Goal: Communication & Community: Answer question/provide support

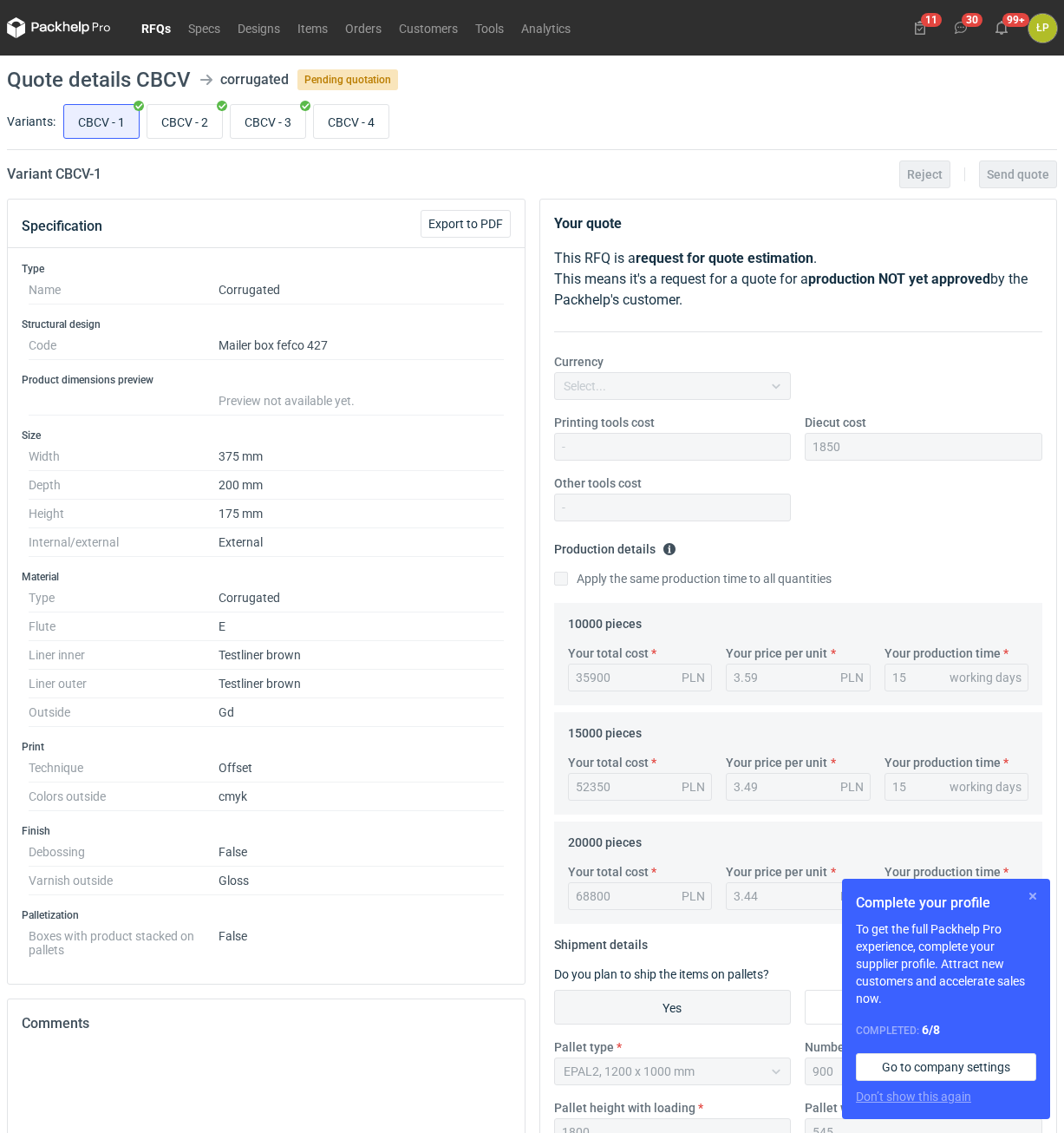
click at [1033, 892] on button "button" at bounding box center [1033, 896] width 21 height 21
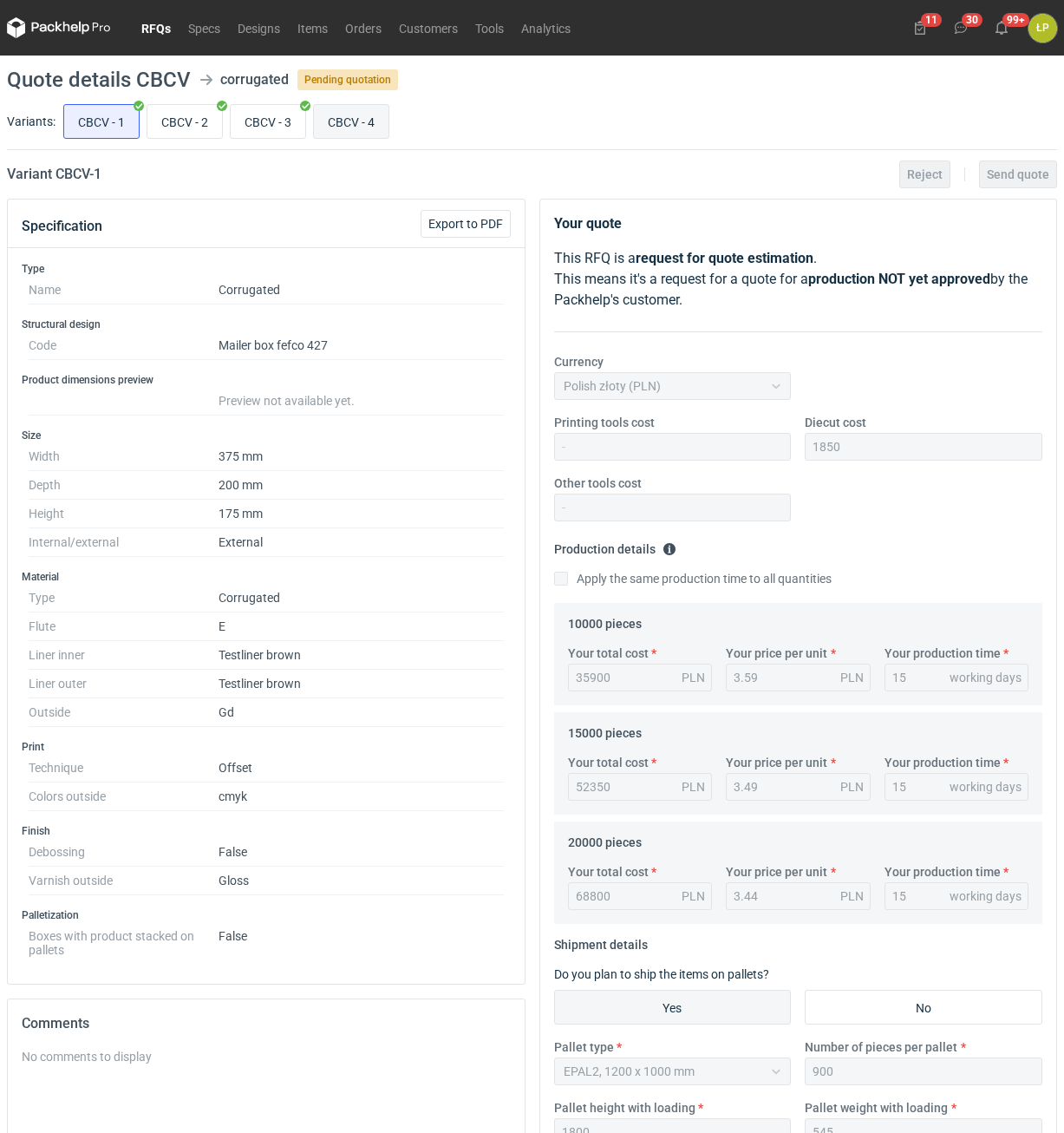
click at [351, 120] on input "CBCV - 4" at bounding box center [350, 121] width 74 height 33
radio input "true"
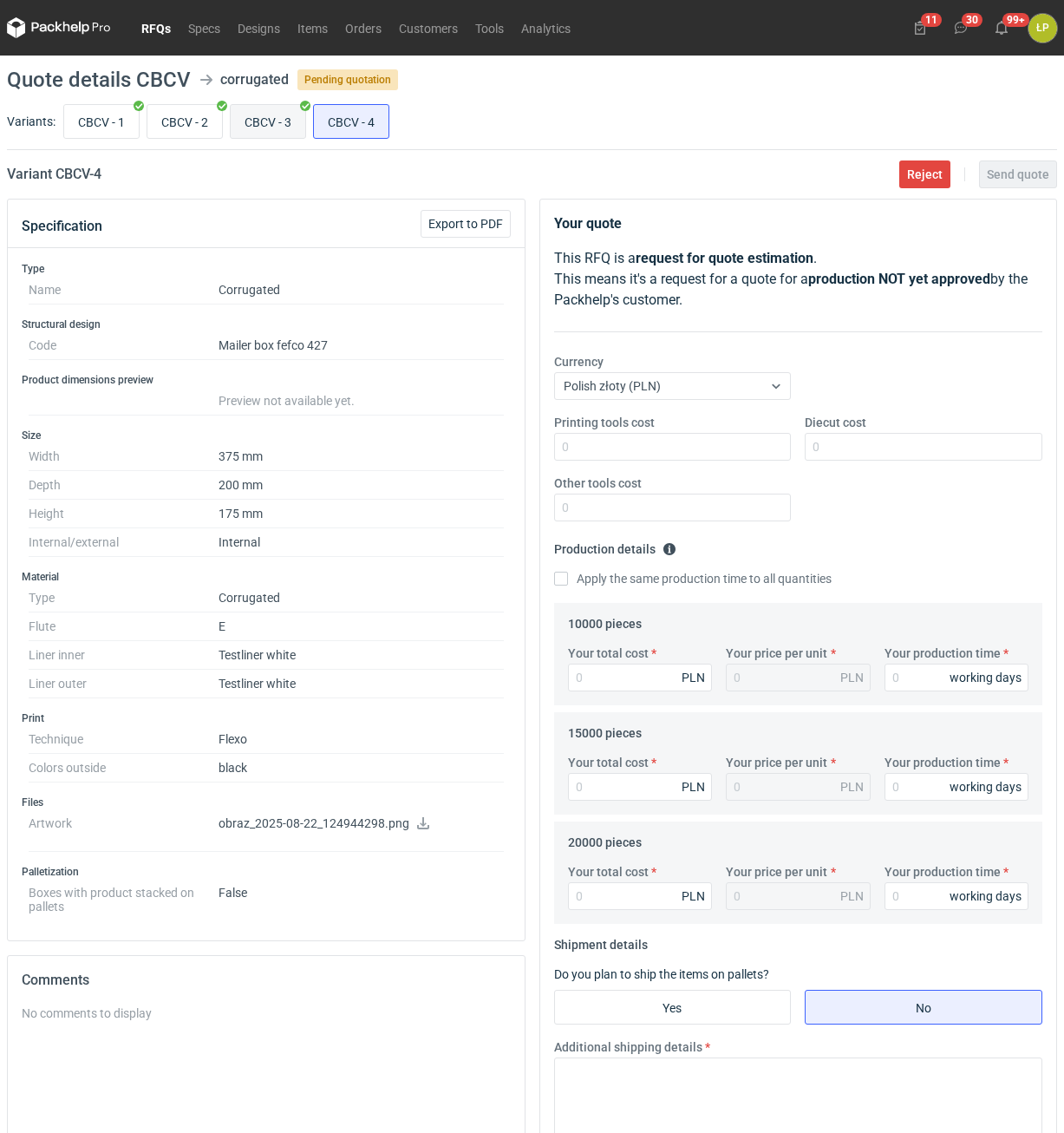
click at [277, 126] on input "CBCV - 3" at bounding box center [268, 121] width 74 height 33
radio input "true"
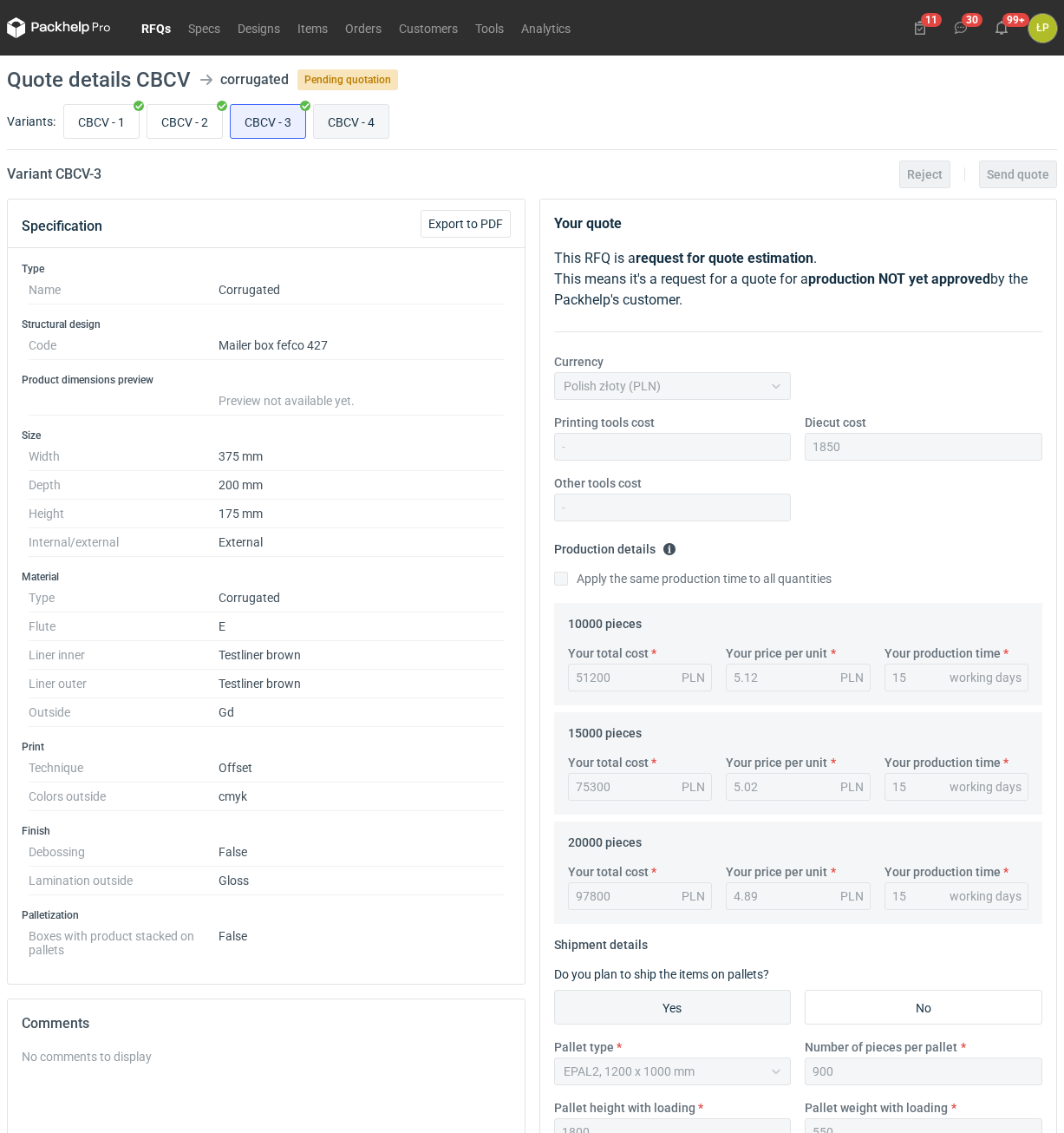
click at [362, 118] on input "CBCV - 4" at bounding box center [350, 121] width 74 height 33
radio input "true"
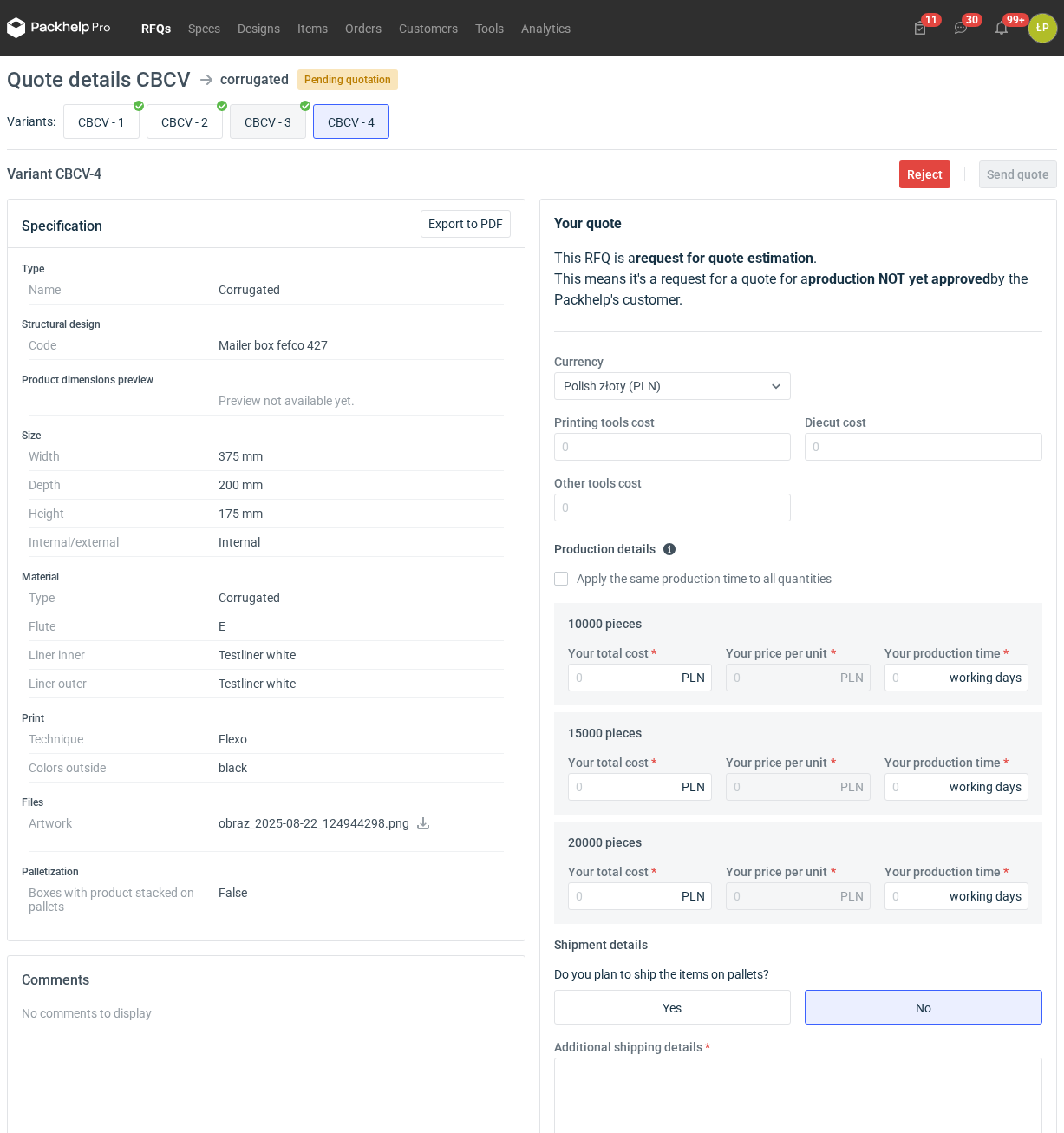
click at [303, 117] on input "CBCV - 3" at bounding box center [268, 121] width 74 height 33
radio input "true"
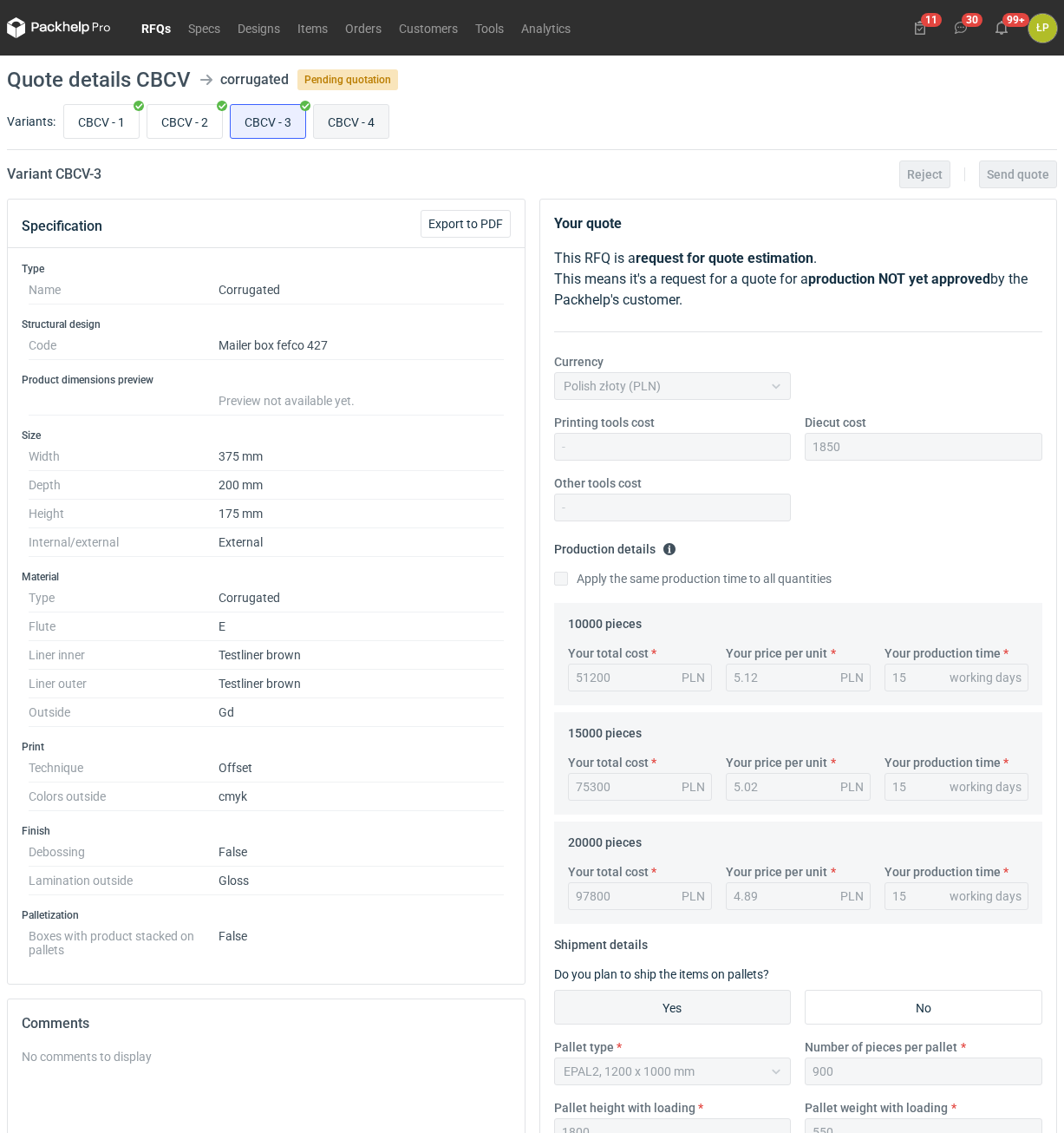
click at [382, 113] on input "CBCV - 4" at bounding box center [350, 121] width 74 height 33
radio input "true"
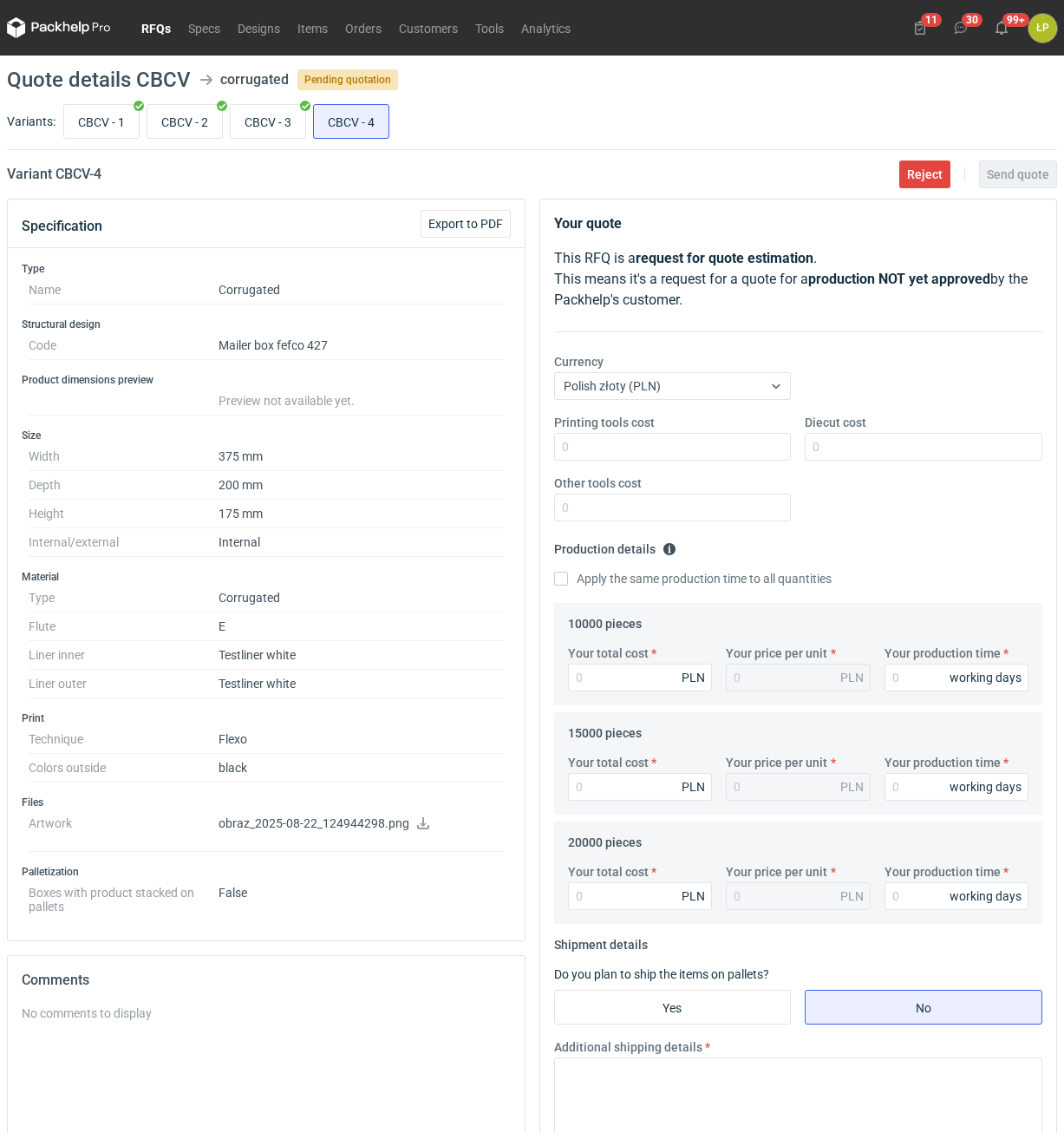
click at [419, 825] on icon at bounding box center [423, 823] width 12 height 12
click at [288, 126] on input "CBCV - 3" at bounding box center [268, 121] width 74 height 33
radio input "true"
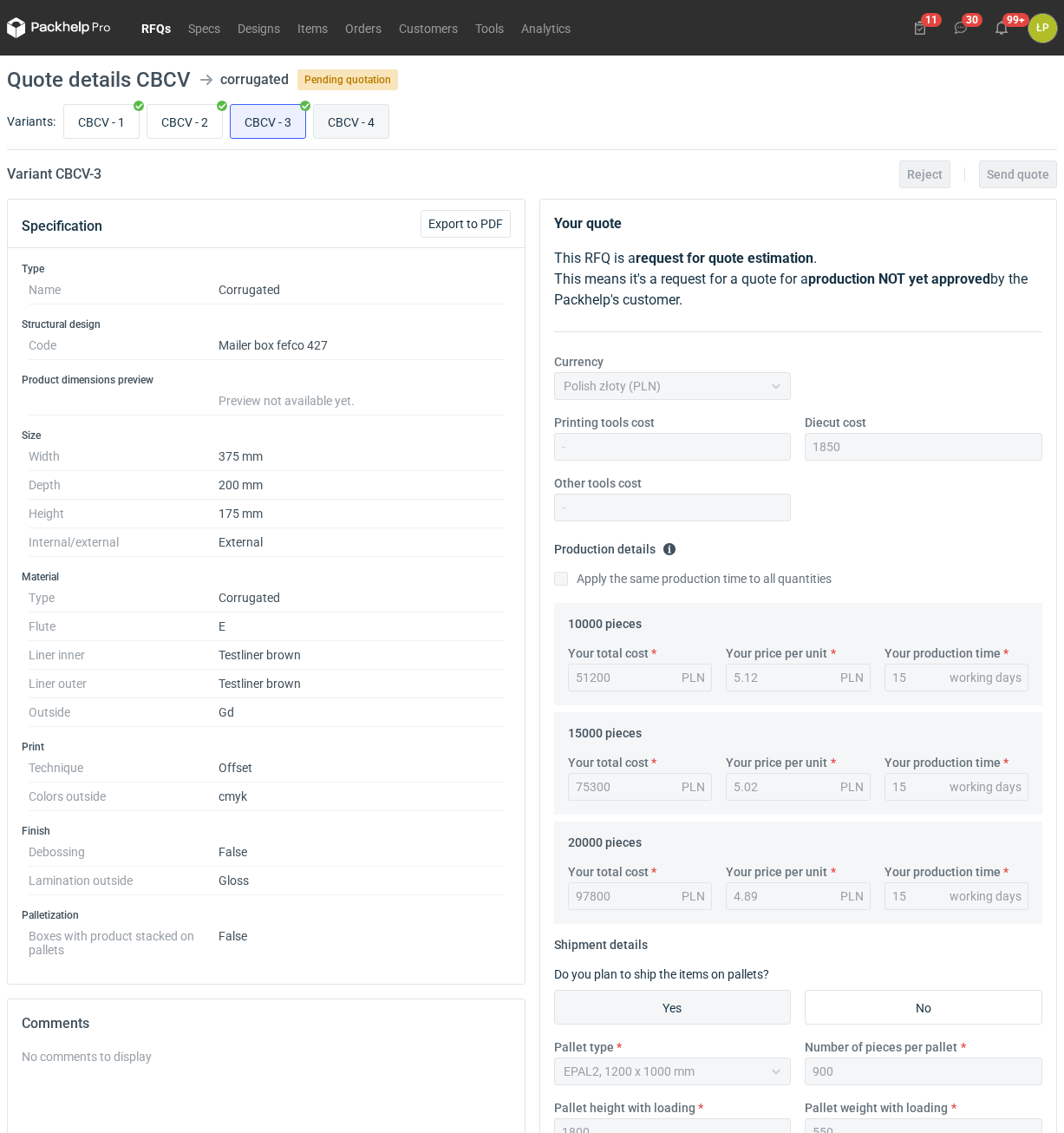
click at [345, 130] on input "CBCV - 4" at bounding box center [350, 121] width 74 height 33
radio input "true"
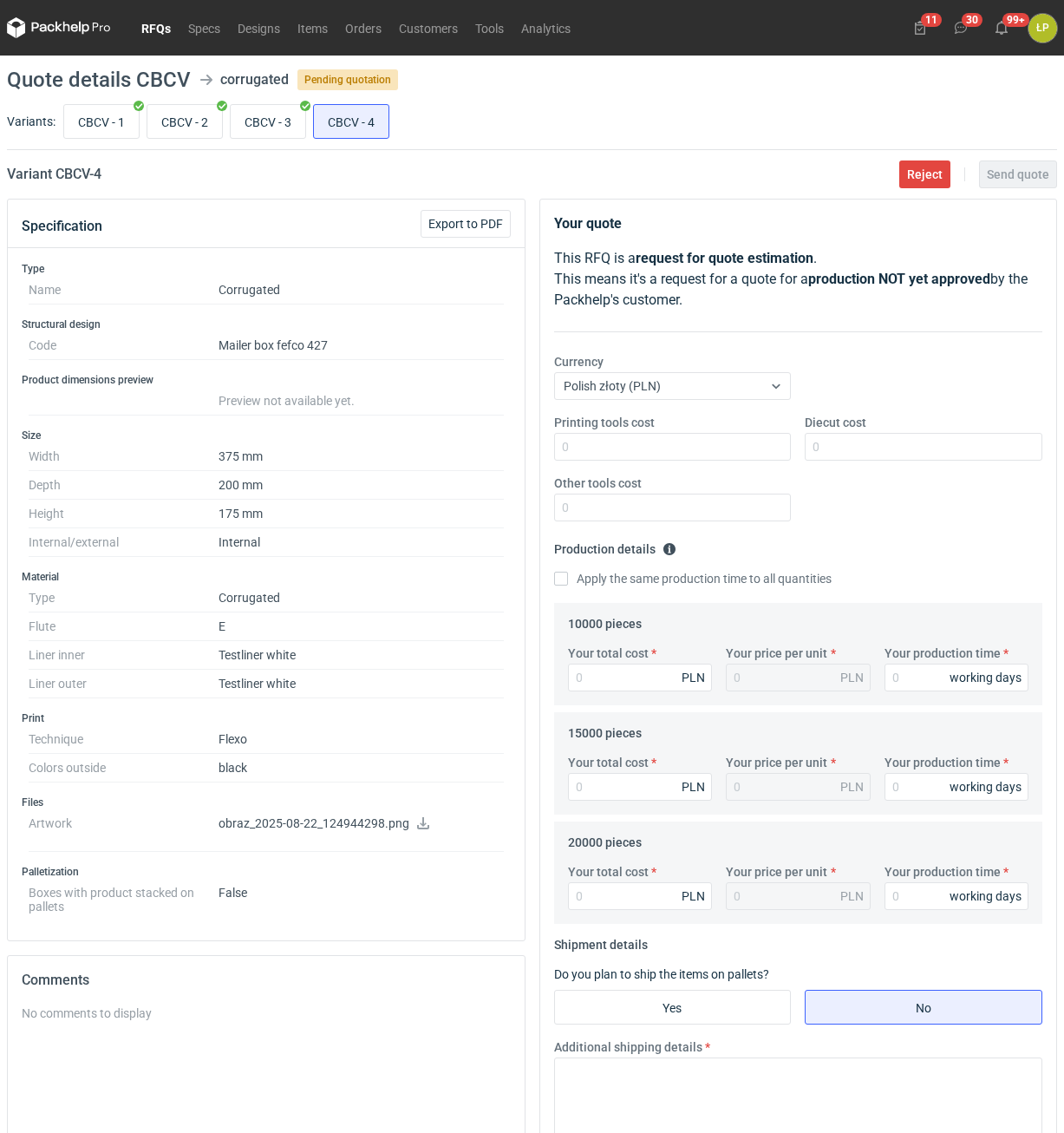
click at [75, 175] on h2 "Variant CBCV - 4" at bounding box center [54, 175] width 95 height 21
copy h2 "CBCV"
click at [258, 122] on input "CBCV - 3" at bounding box center [268, 121] width 74 height 33
radio input "true"
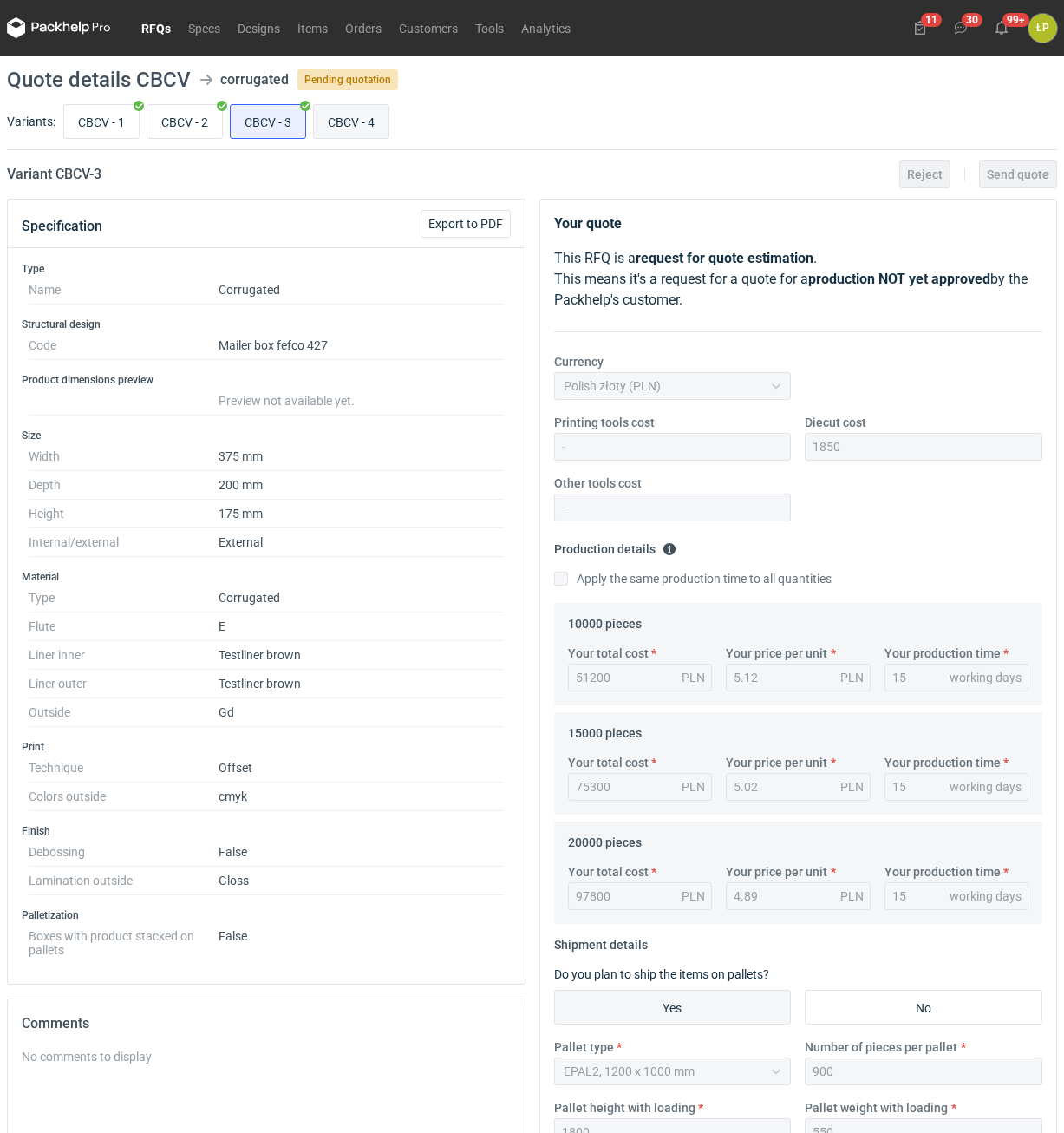
click at [345, 115] on input "CBCV - 4" at bounding box center [350, 121] width 74 height 33
radio input "true"
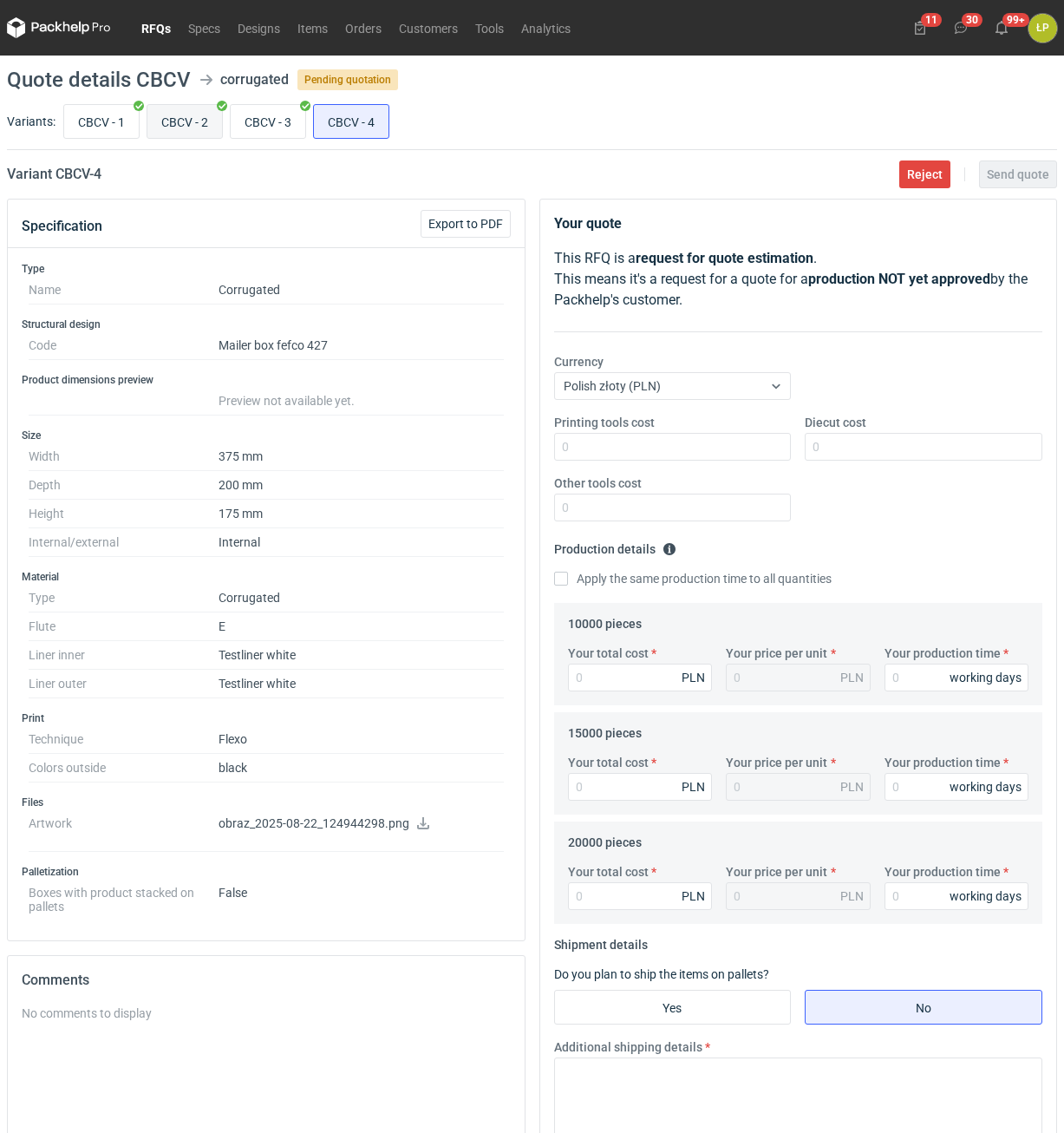
click at [200, 123] on input "CBCV - 2" at bounding box center [184, 121] width 74 height 33
radio input "true"
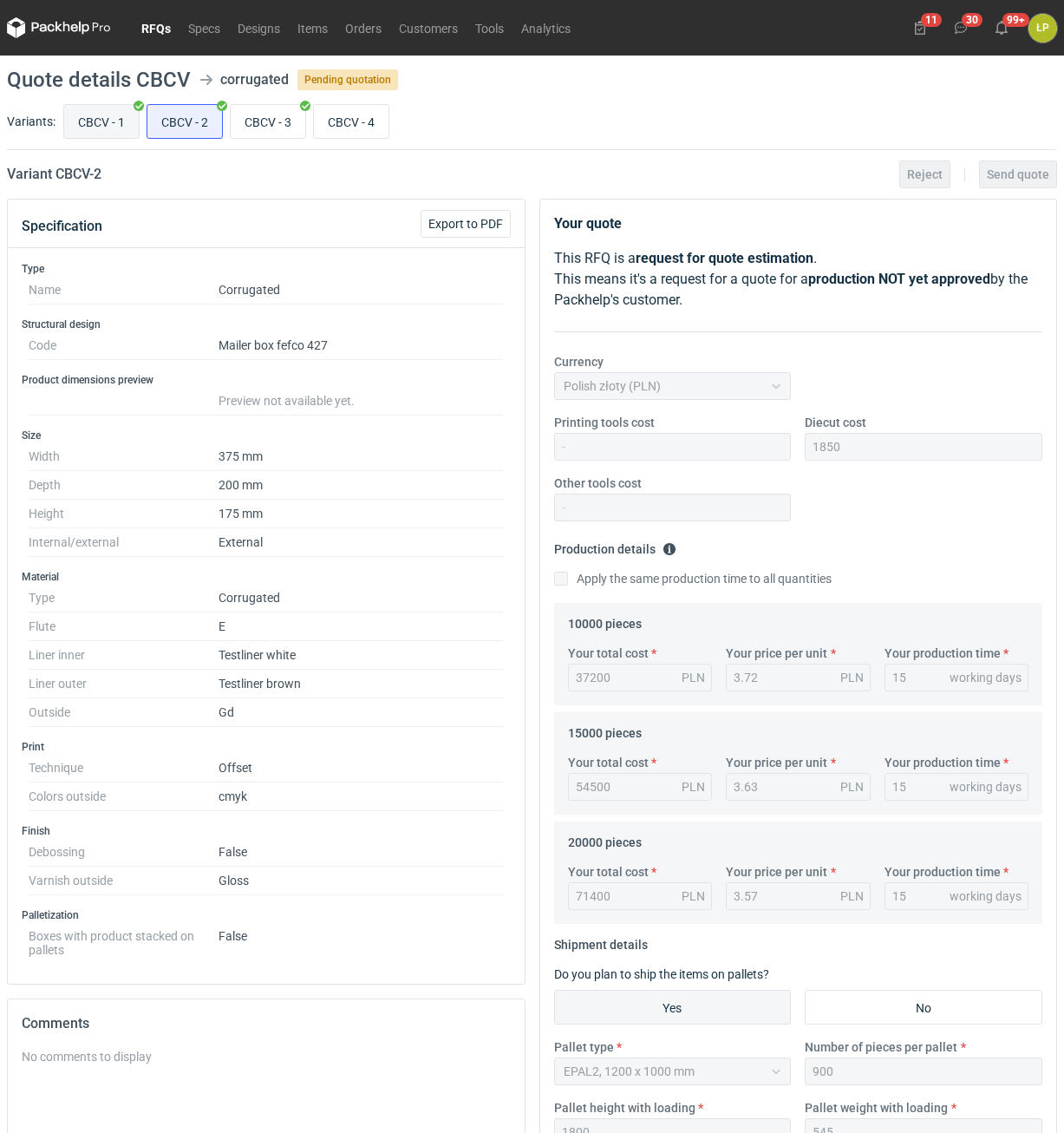
click at [99, 132] on input "CBCV - 1" at bounding box center [100, 121] width 74 height 33
radio input "true"
click at [346, 120] on input "CBCV - 4" at bounding box center [350, 121] width 74 height 33
radio input "true"
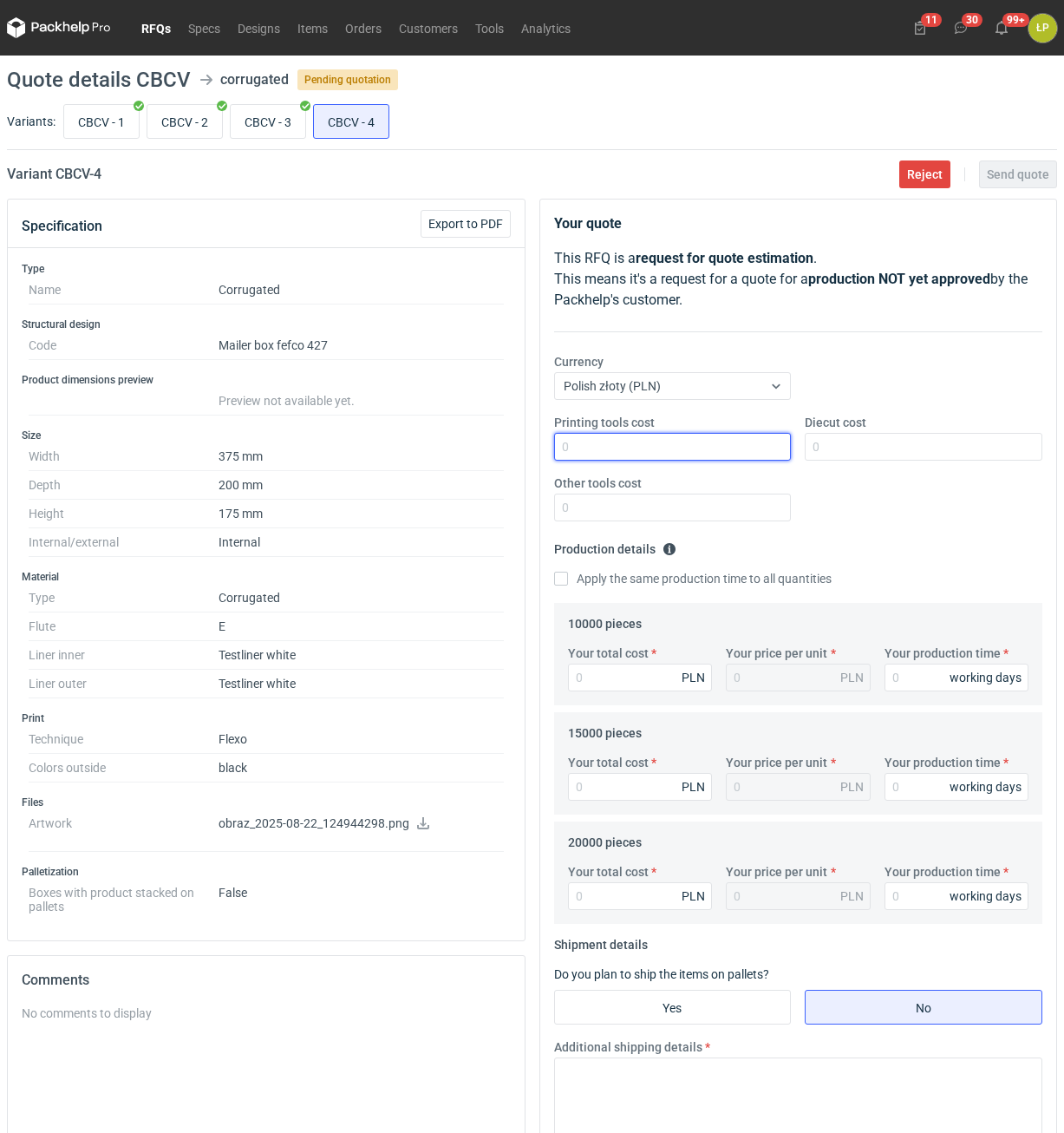
click at [691, 455] on input "Printing tools cost" at bounding box center [672, 447] width 238 height 28
type input "2000"
drag, startPoint x: 885, startPoint y: 467, endPoint x: 885, endPoint y: 449, distance: 18.0
click at [885, 466] on div "Printing tools cost 2000 Diecut cost Other tools cost" at bounding box center [799, 473] width 503 height 121
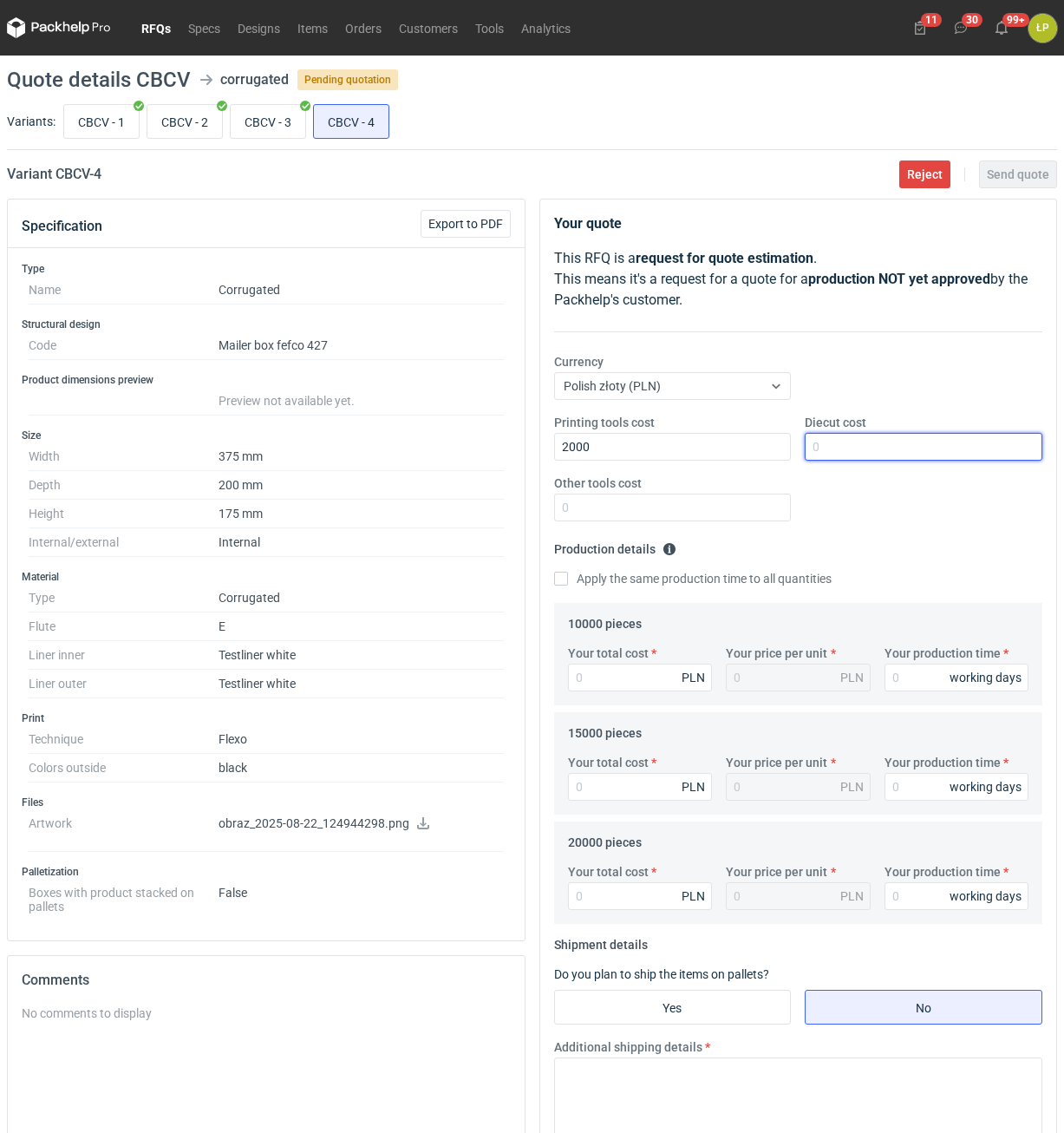
click at [885, 447] on input "Diecut cost" at bounding box center [923, 447] width 238 height 28
type input "1850"
click at [598, 520] on input "Other tools cost" at bounding box center [672, 507] width 238 height 28
type input "0"
click at [939, 692] on div "Your total cost PLN Your price per unit PLN Your production time working days" at bounding box center [798, 675] width 475 height 61
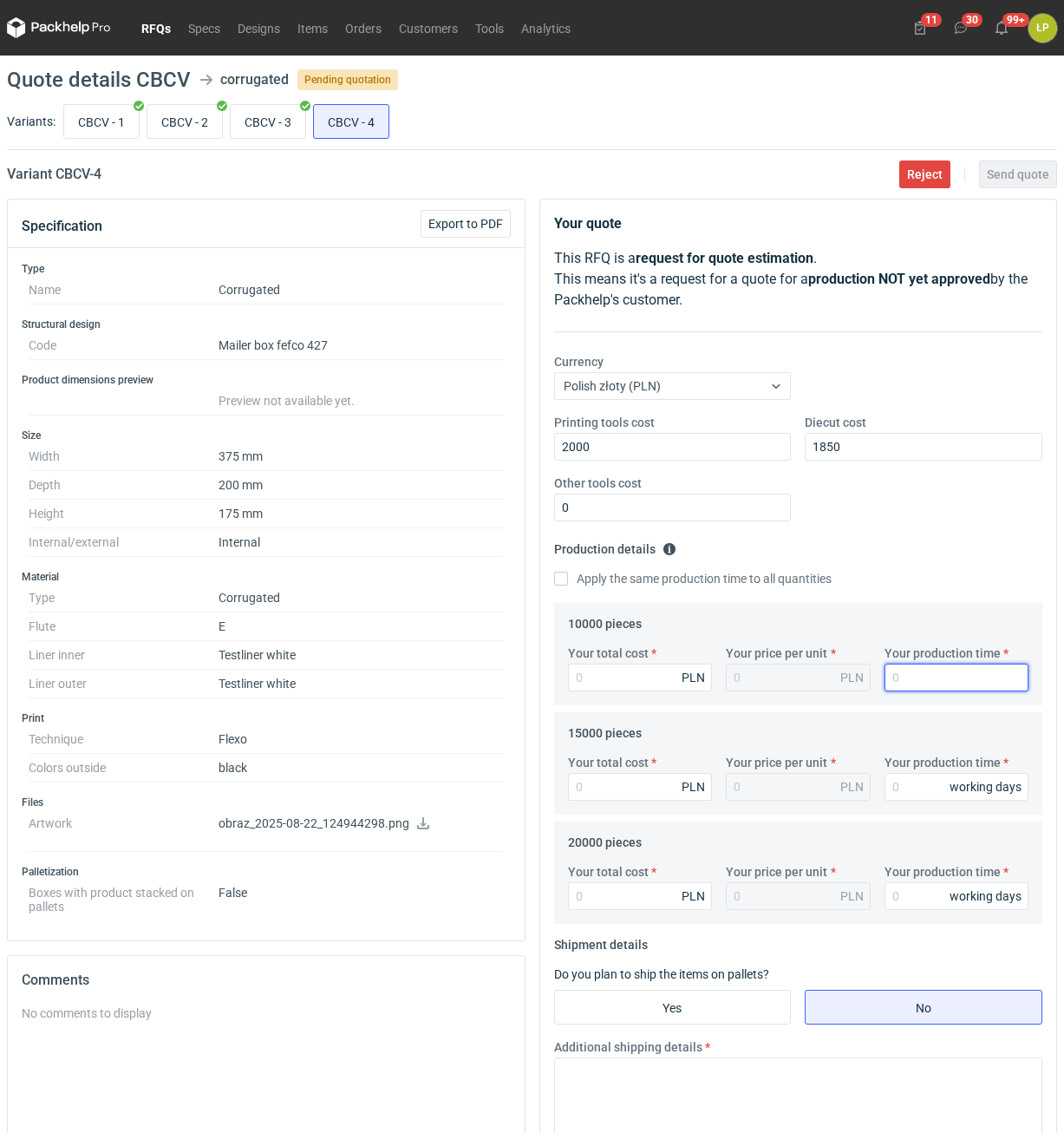
click at [938, 686] on input "Your production time" at bounding box center [957, 677] width 145 height 28
type input "15"
click at [615, 577] on label "Apply the same production time to all quantities" at bounding box center [692, 579] width 277 height 17
click at [568, 577] on input "Apply the same production time to all quantities" at bounding box center [561, 578] width 14 height 14
checkbox input "true"
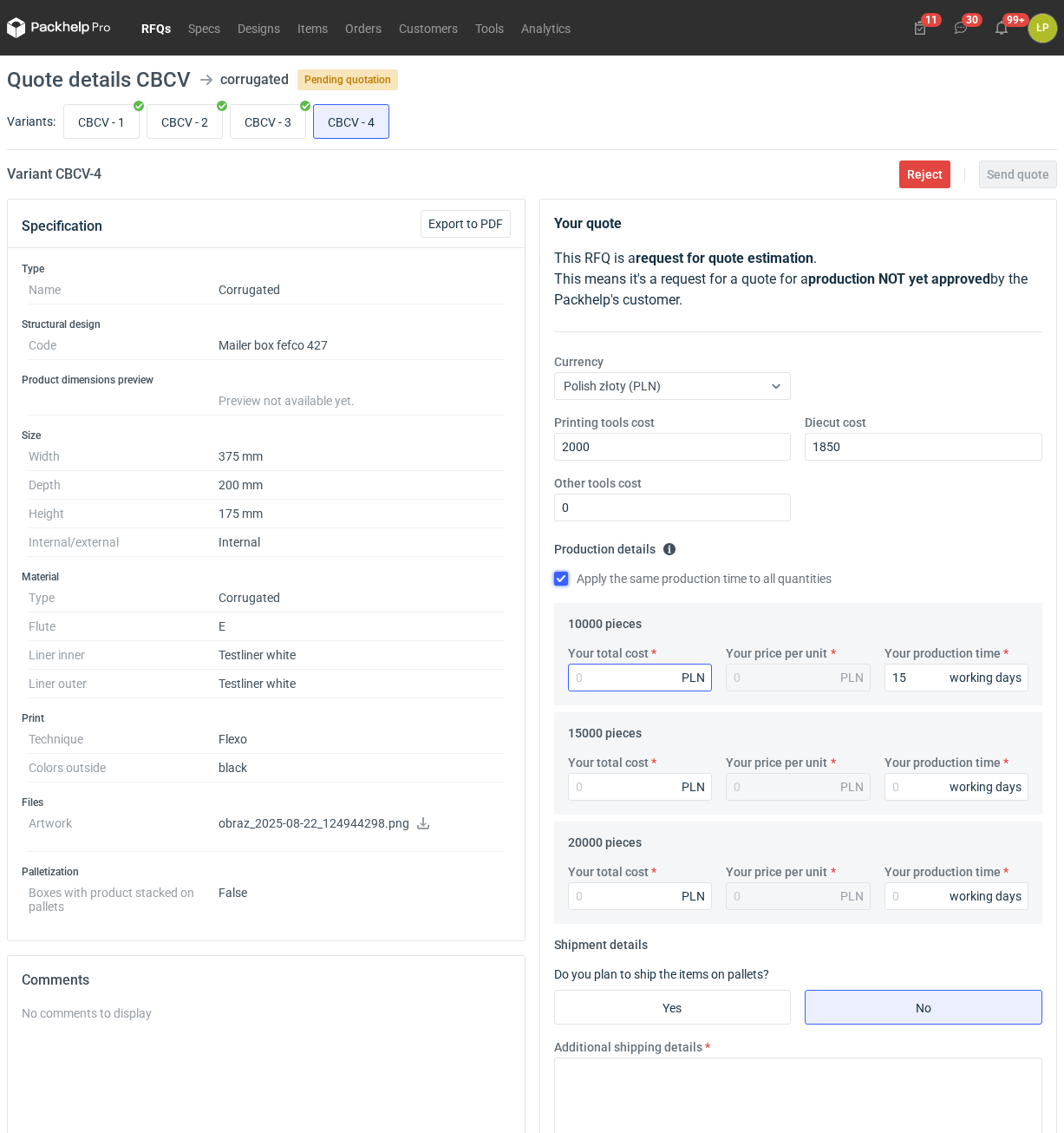
type input "15"
click at [620, 668] on input "Your total cost" at bounding box center [640, 677] width 145 height 28
type input "217"
type input "0.02"
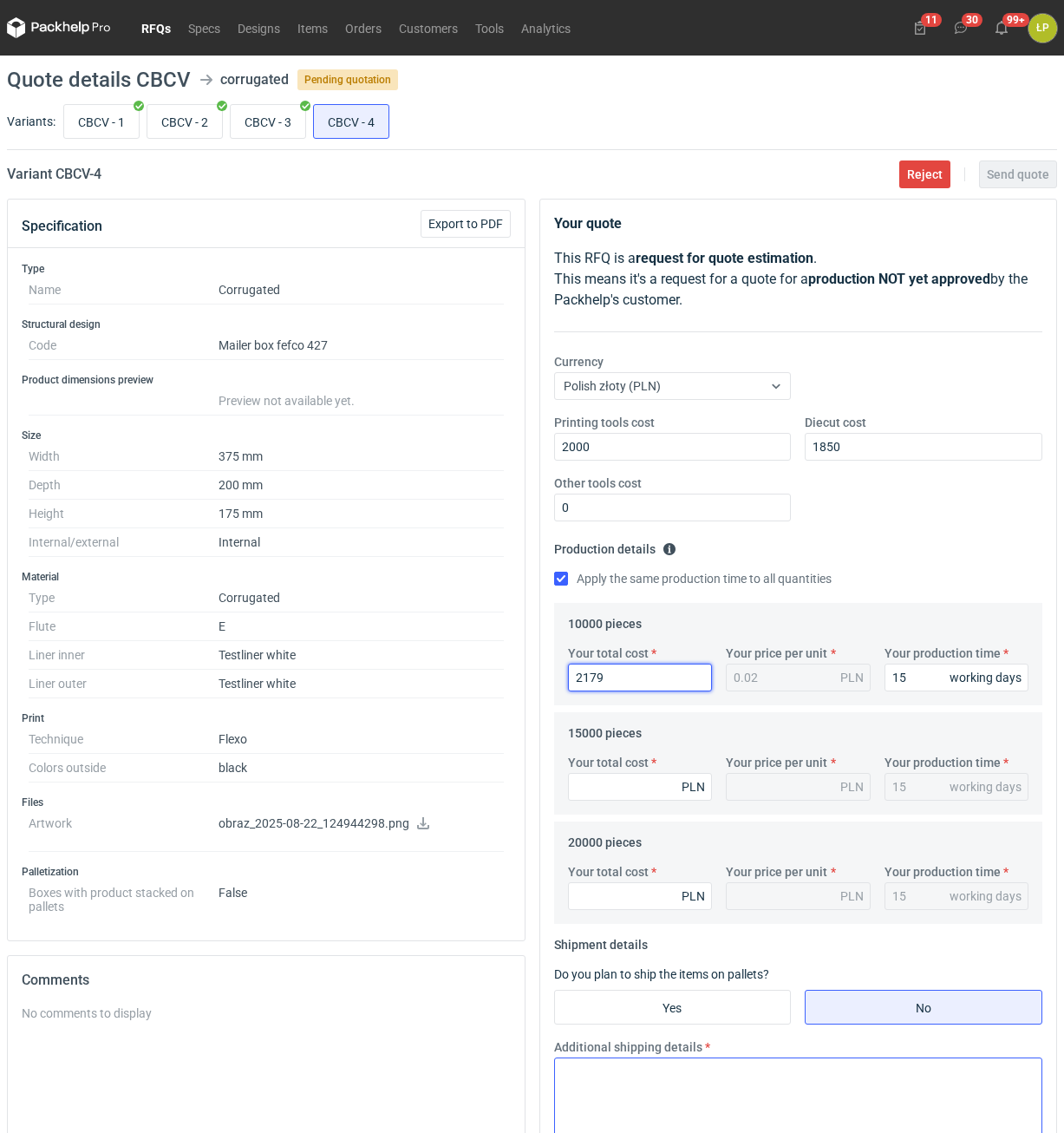
type input "21798"
type input "2.18"
type input "21798"
click at [646, 785] on input "Your total cost" at bounding box center [640, 787] width 145 height 28
type input "324"
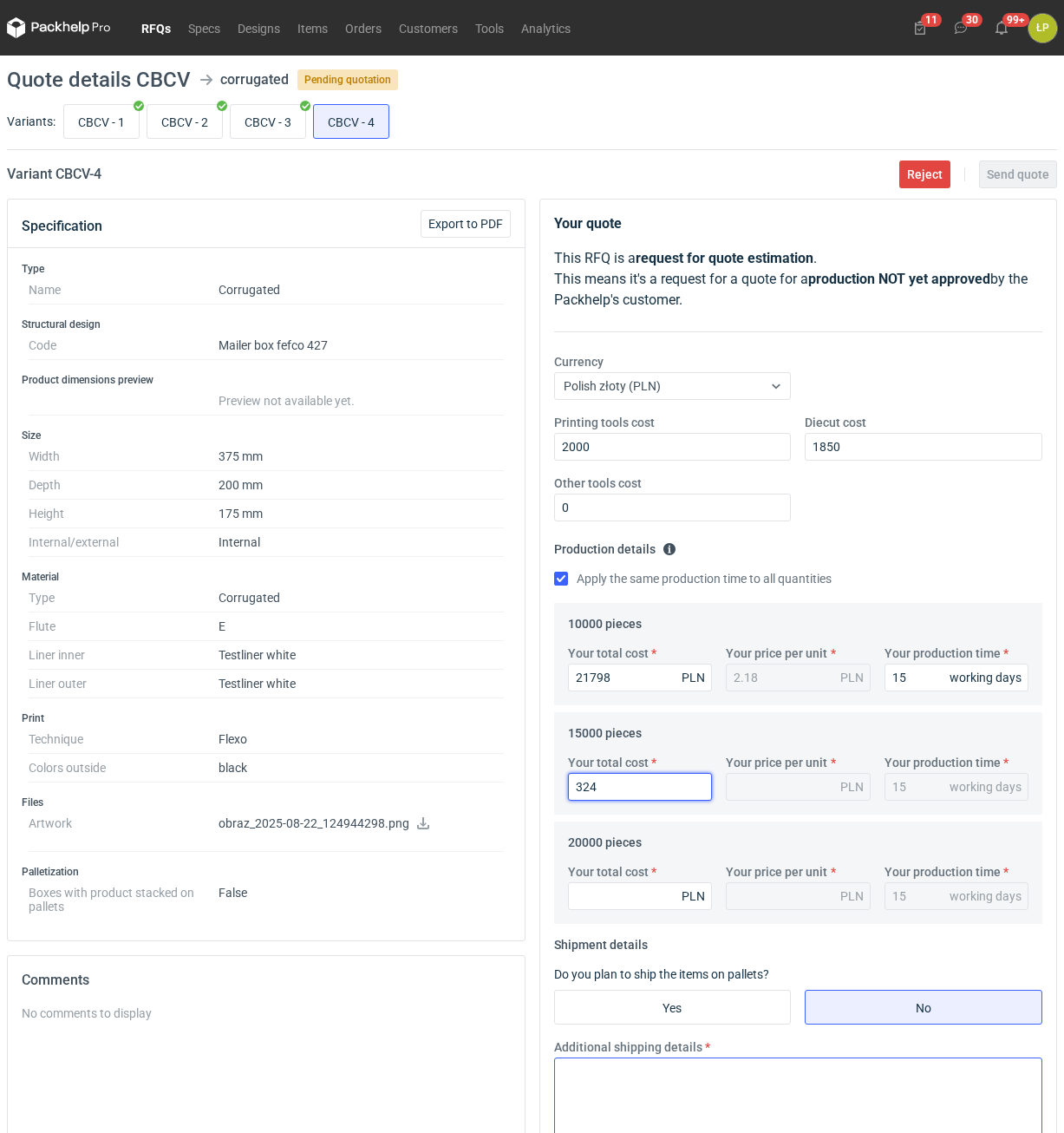
type input "0.02"
type input "32488"
type input "2.17"
type input "32488"
click at [654, 908] on input "Your total cost" at bounding box center [640, 896] width 145 height 28
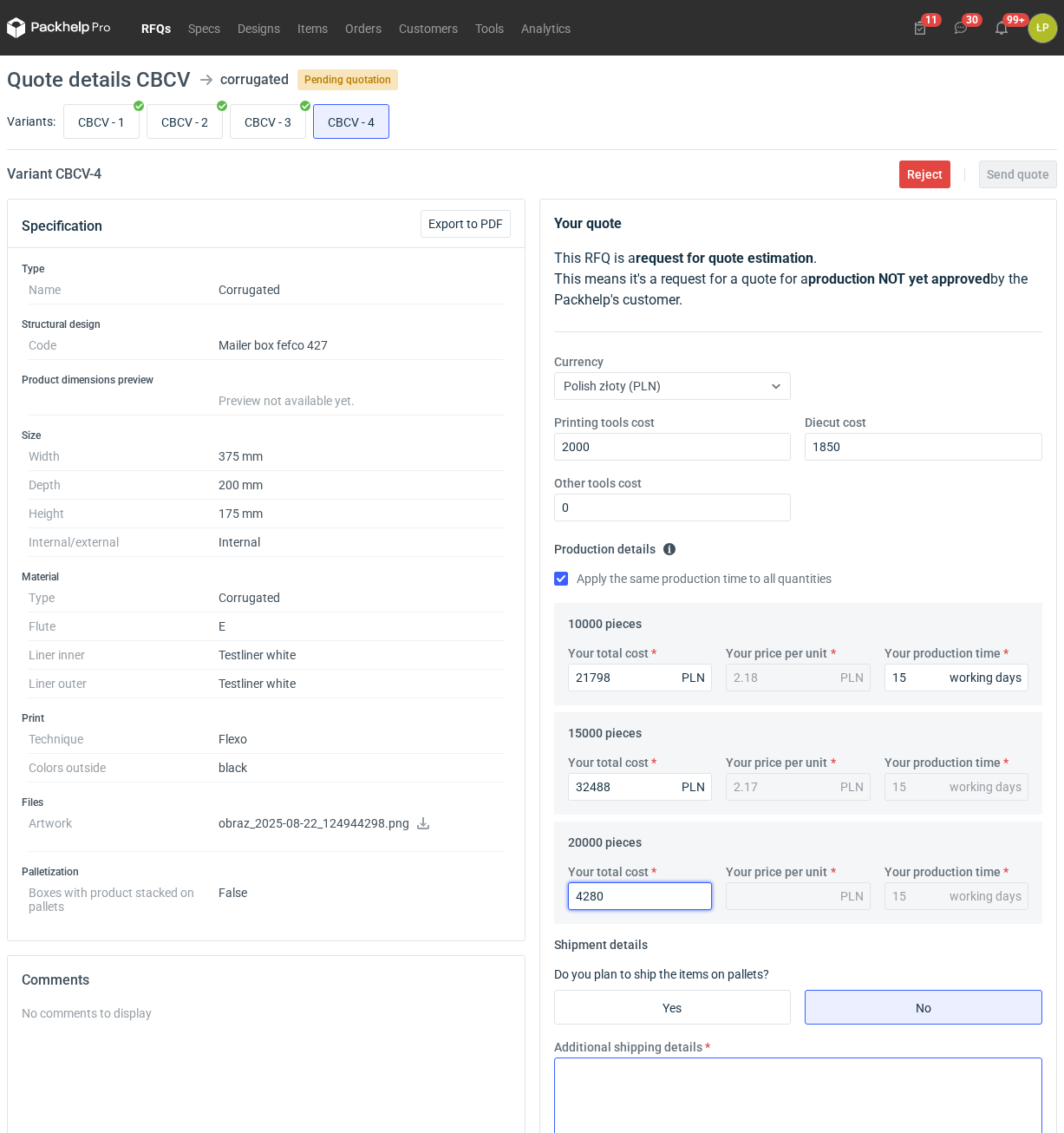
type input "42800"
type input "2.14"
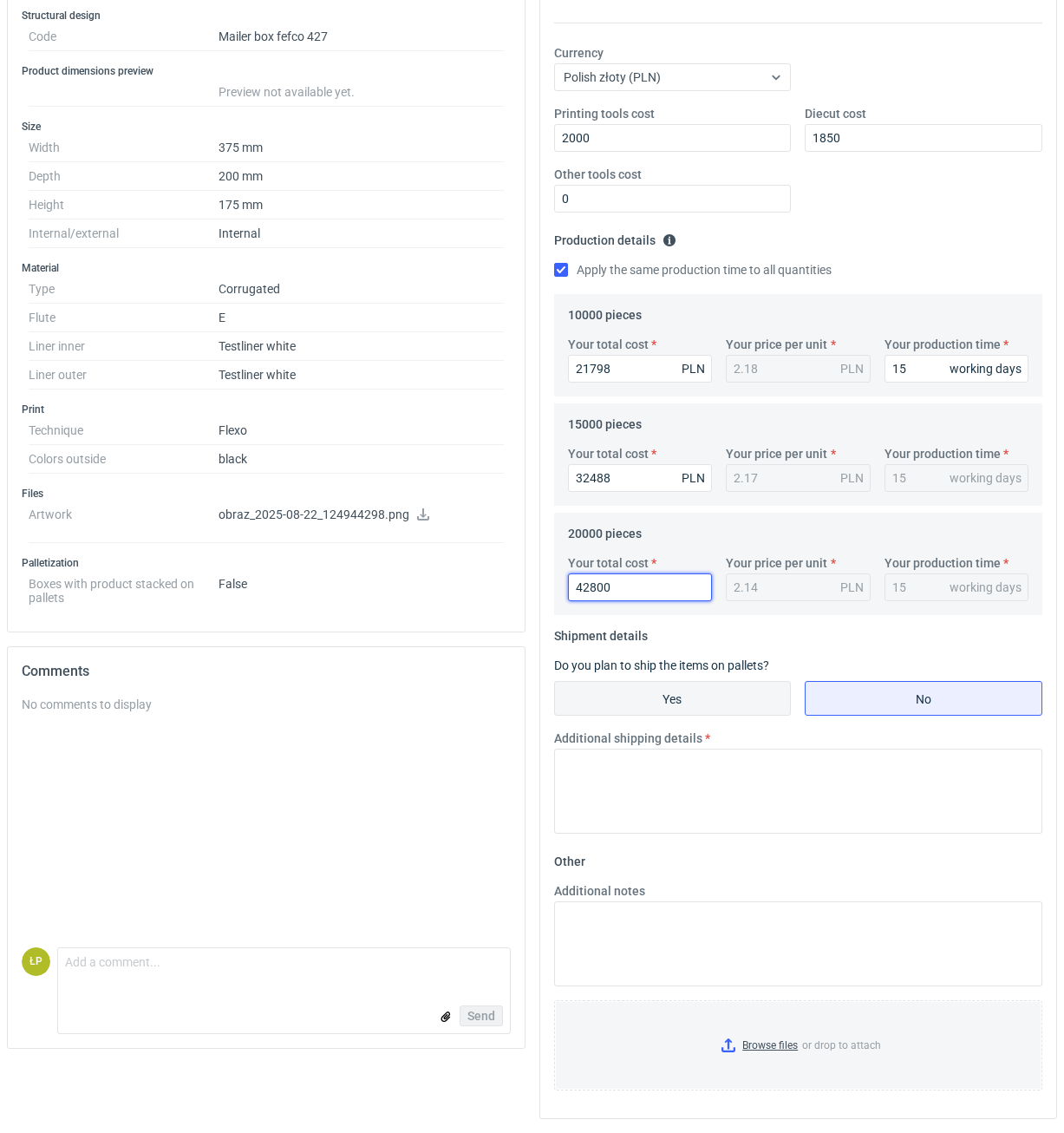
type input "42800"
click at [725, 691] on input "Yes" at bounding box center [672, 698] width 236 height 33
radio input "true"
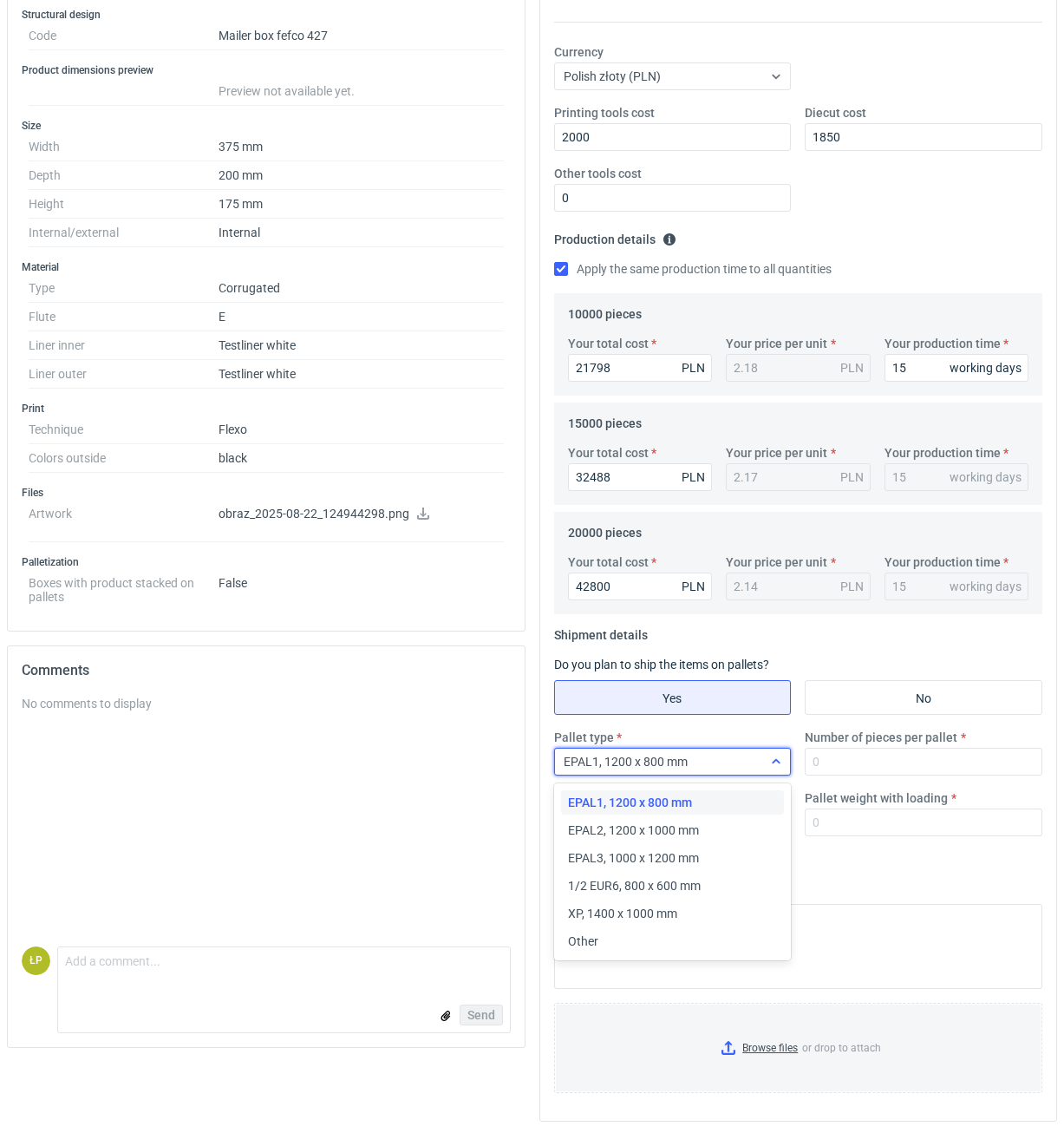
click at [772, 762] on icon at bounding box center [776, 761] width 14 height 14
click at [736, 823] on div "EPAL2, 1200 x 1000 mm" at bounding box center [672, 830] width 209 height 17
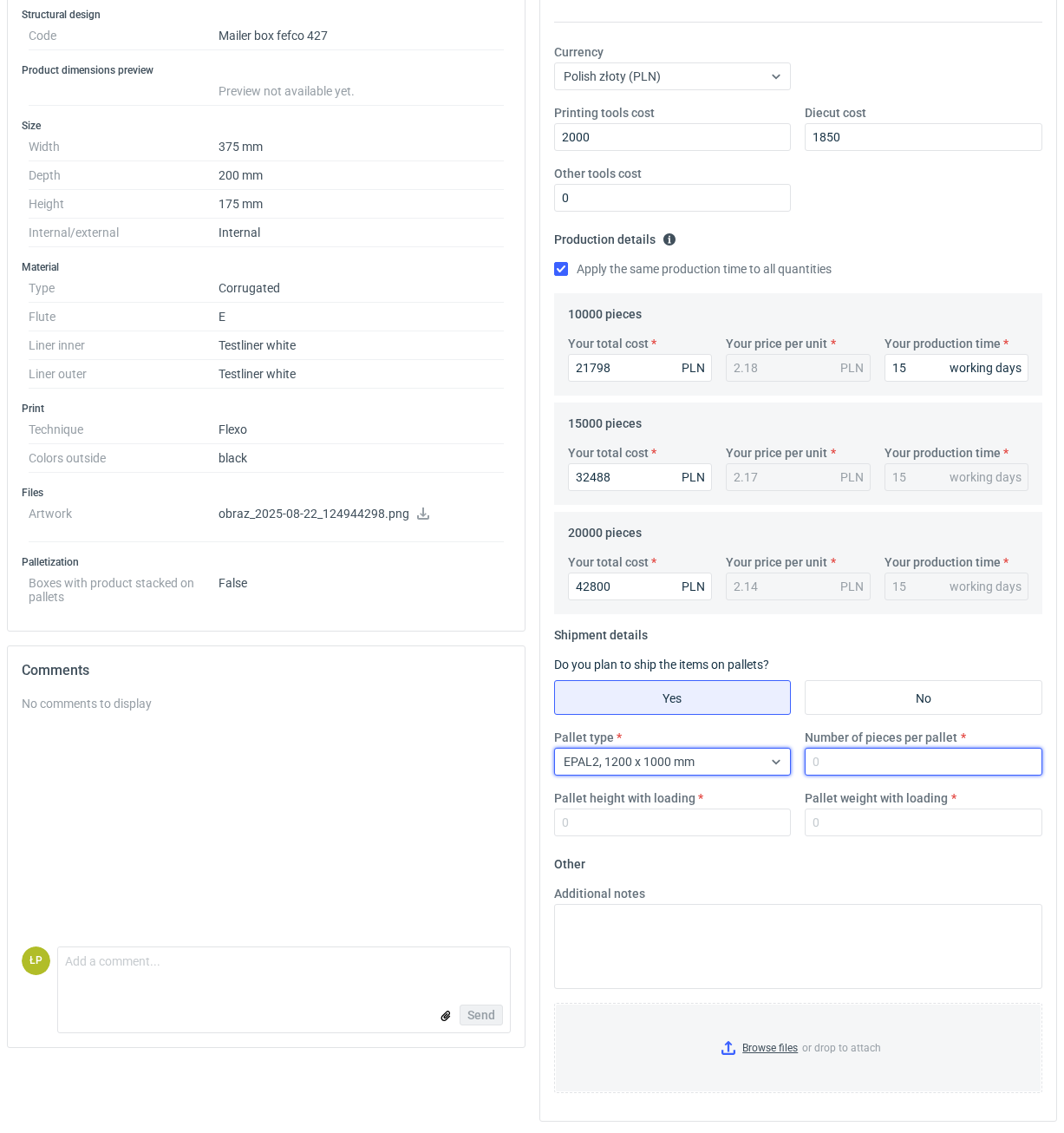
click at [843, 770] on input "Number of pieces per pallet" at bounding box center [923, 762] width 238 height 28
type input "1000"
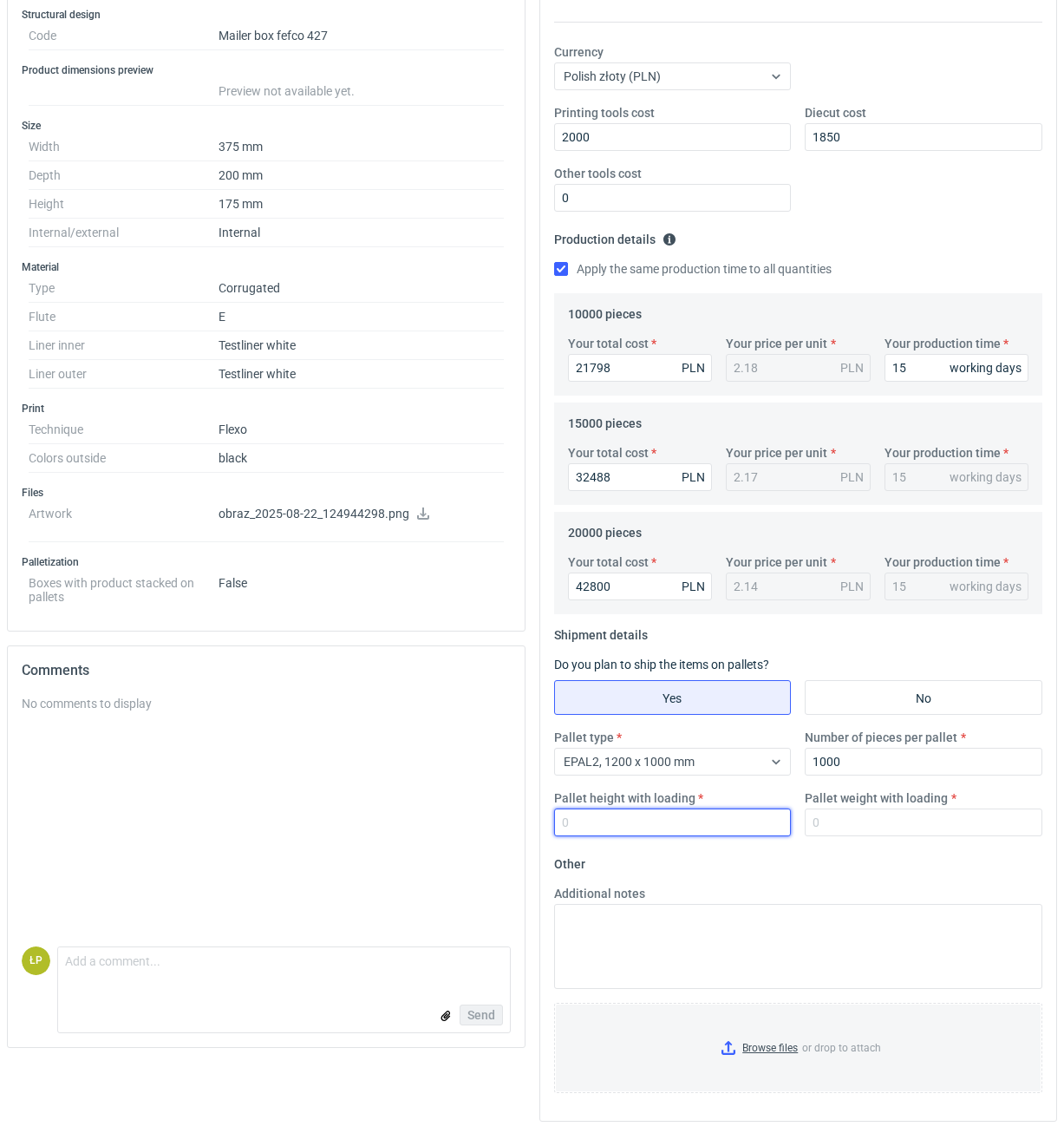
click at [769, 821] on input "Pallet height with loading" at bounding box center [672, 823] width 238 height 28
type input "1800"
click at [908, 823] on input "Pallet weight with loading" at bounding box center [923, 823] width 238 height 28
click at [878, 816] on input "Pallet weight with loading" at bounding box center [923, 823] width 238 height 28
type input "435"
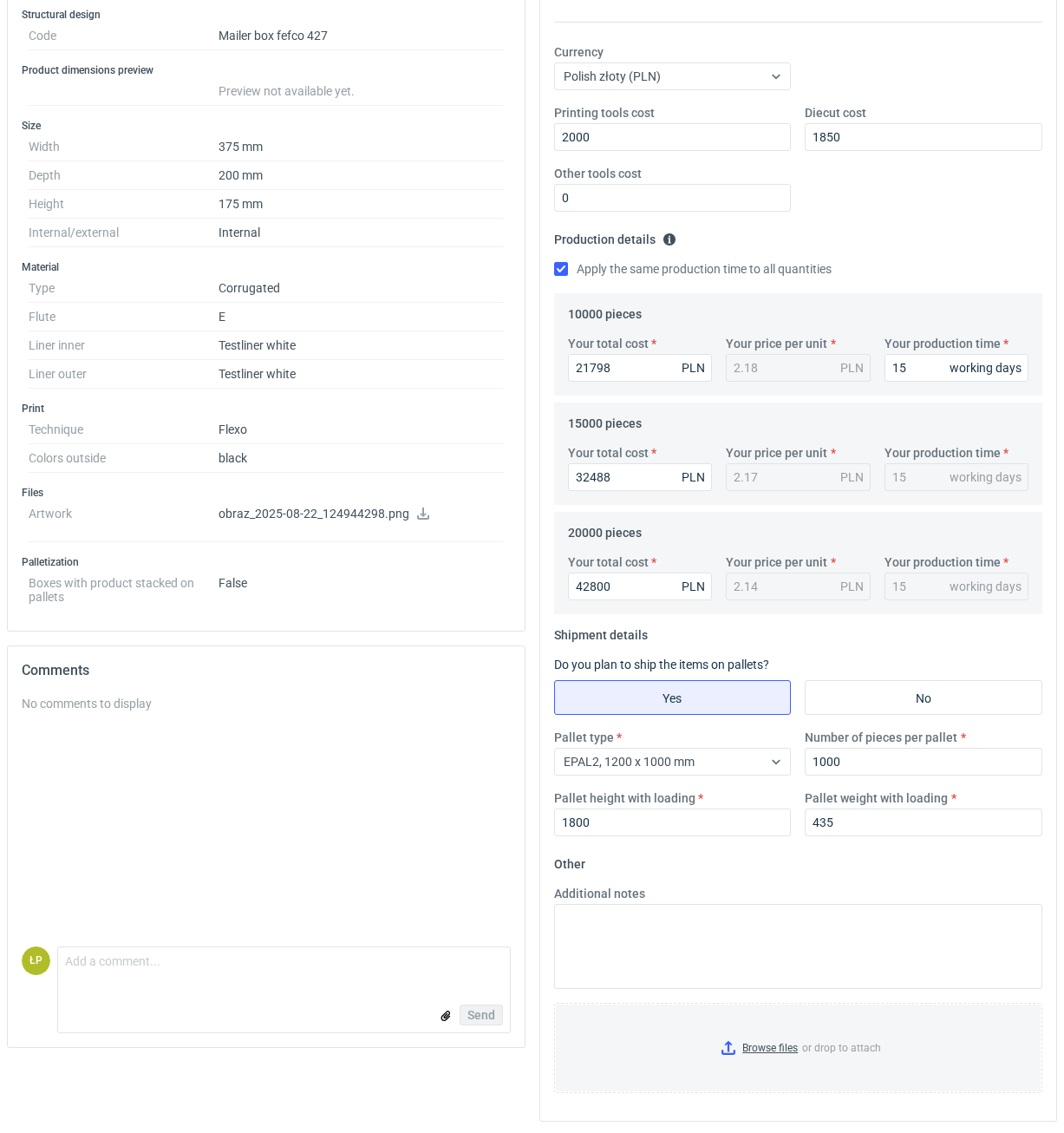
click at [860, 864] on fieldset "Other Additional notes Browse files or drop to attach" at bounding box center [798, 978] width 489 height 256
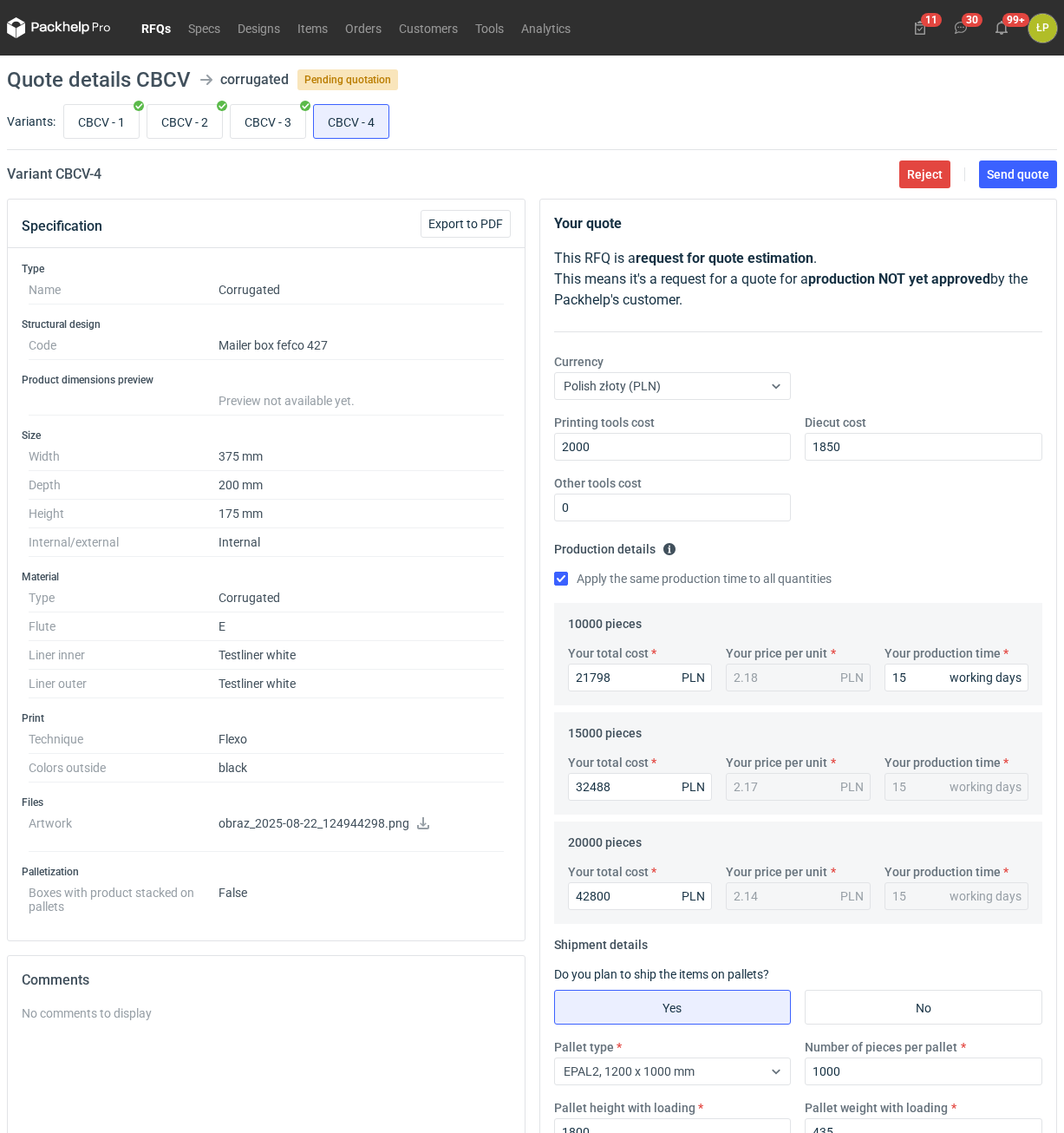
scroll to position [313, 0]
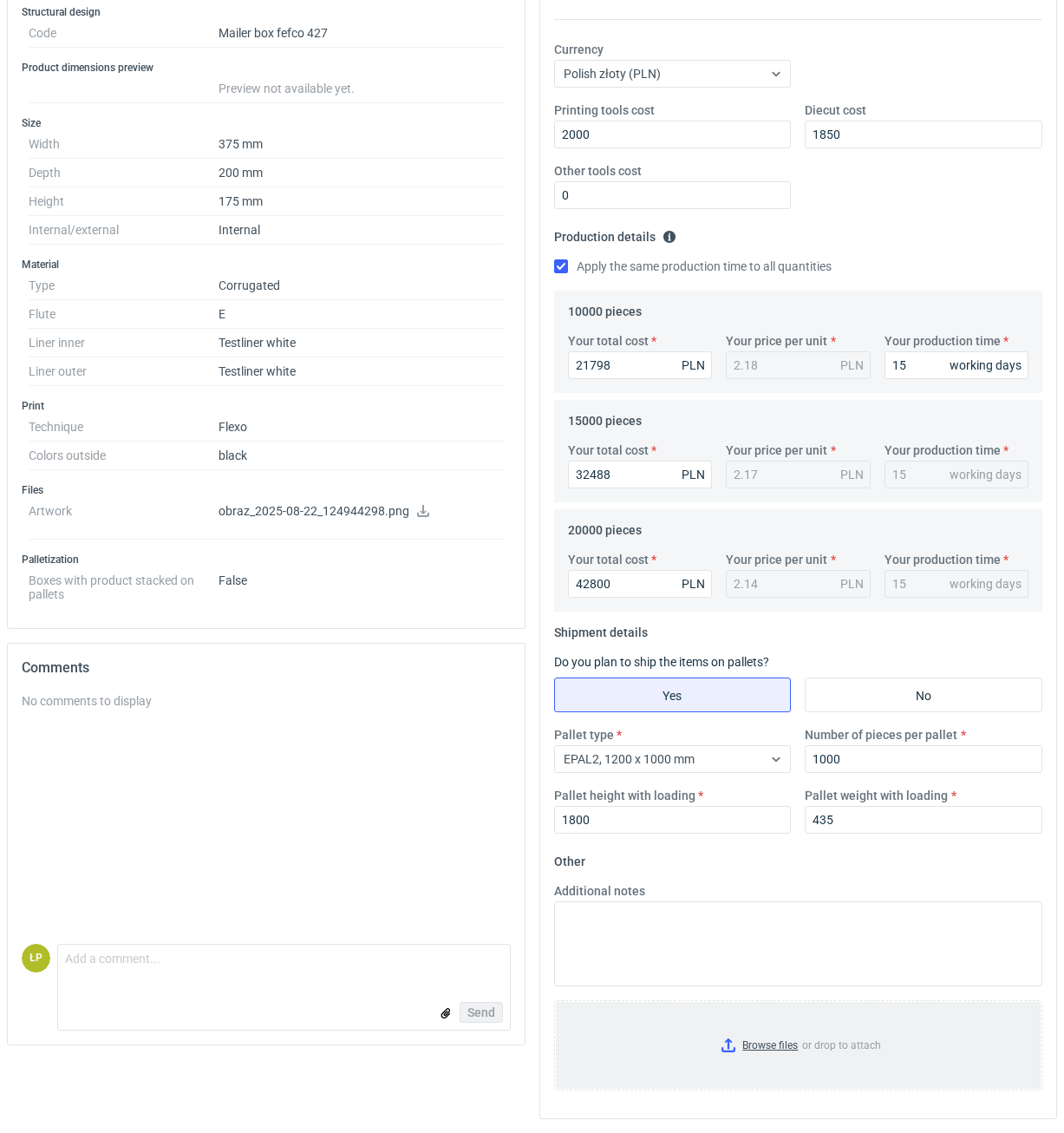
click at [768, 1036] on input "Browse files or drop to attach" at bounding box center [798, 1045] width 486 height 86
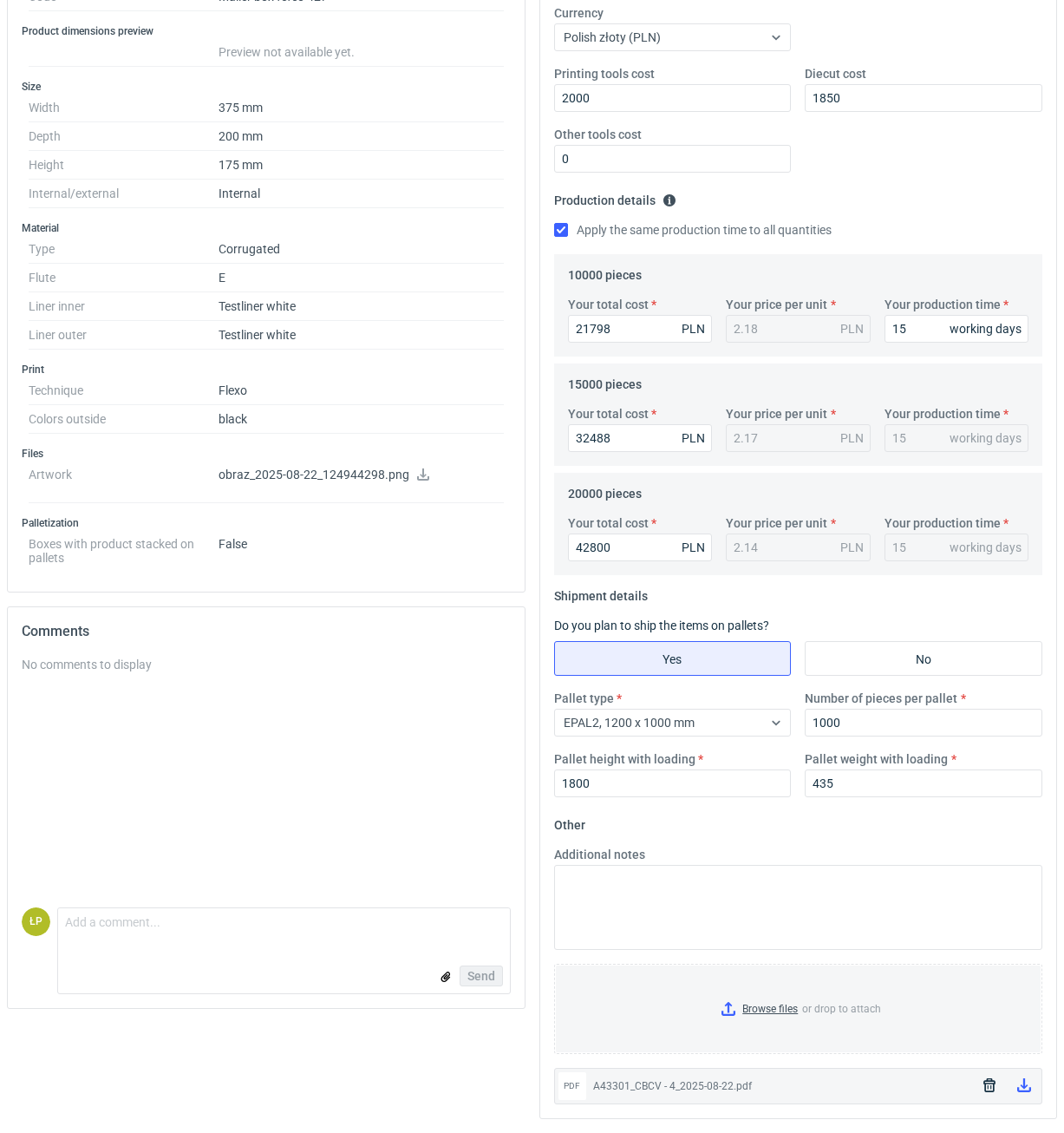
scroll to position [0, 0]
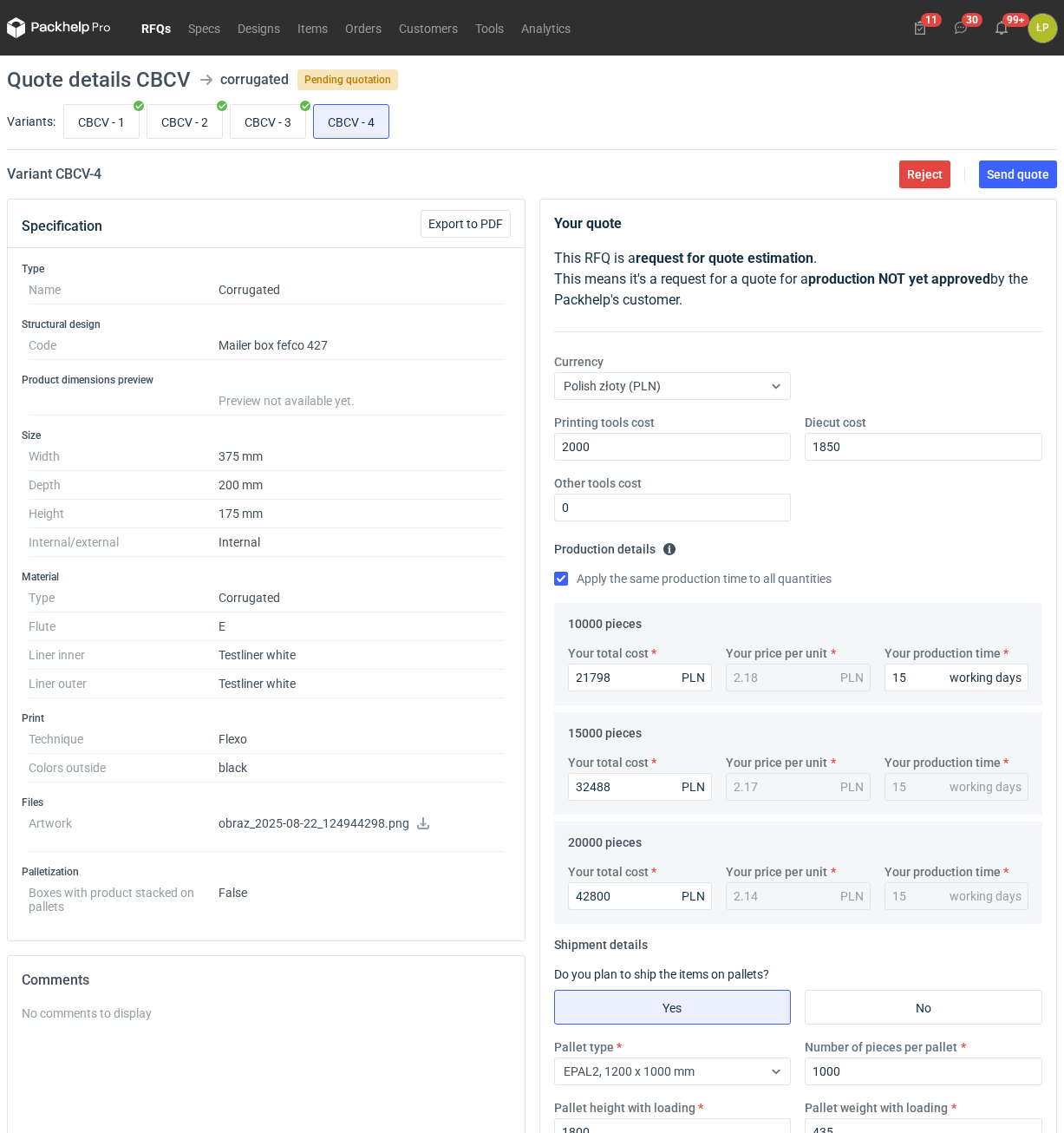
click at [1024, 196] on main "Quote details CBCV corrugated Pending quotation Variants: CBCV - 1 CBCV - 2 CBC…" at bounding box center [532, 768] width 1064 height 1426
click at [1024, 179] on span "Send quote" at bounding box center [1018, 174] width 62 height 12
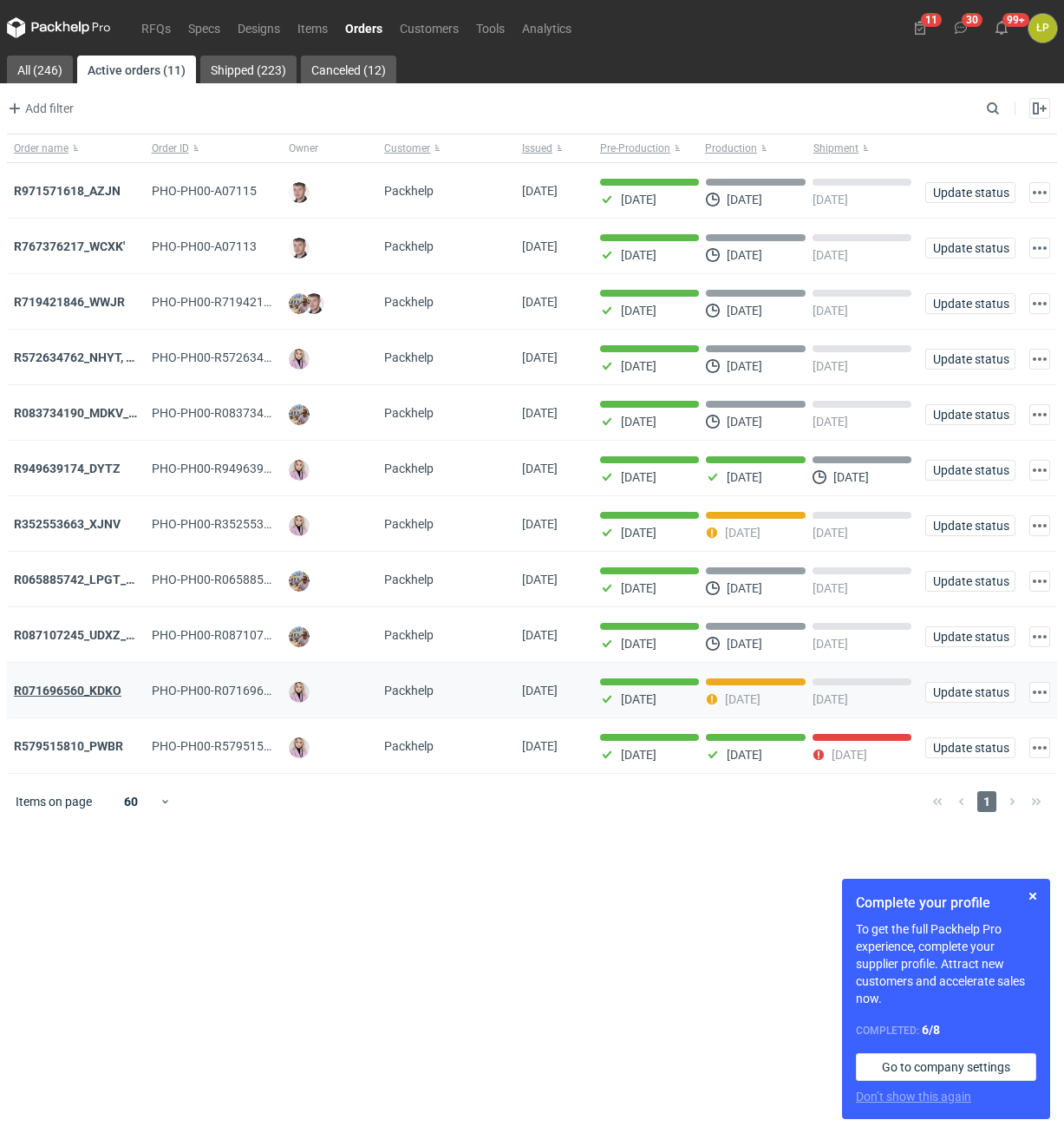
click at [102, 688] on strong "R071696560_KDKO" at bounding box center [68, 691] width 107 height 14
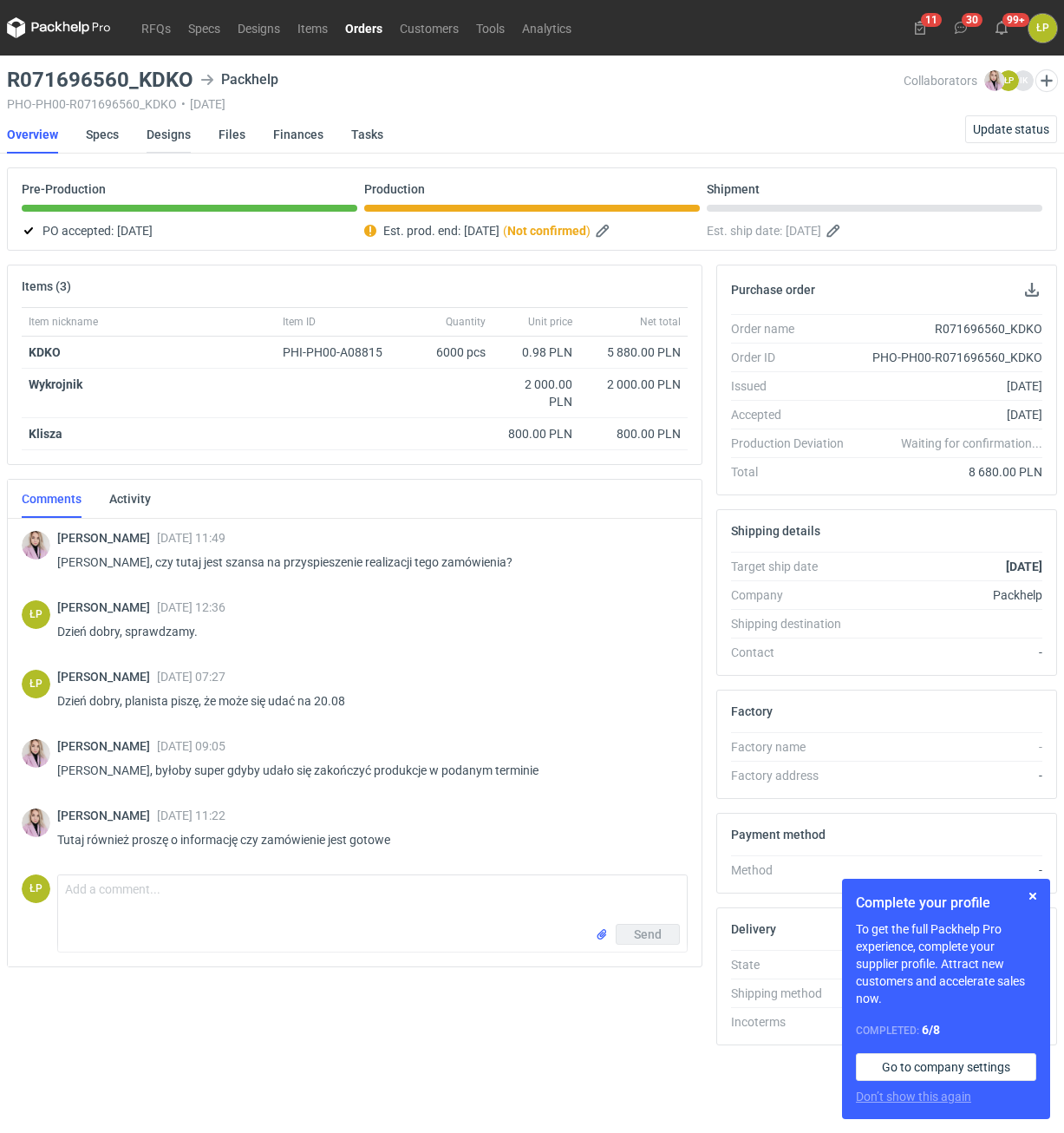
click at [176, 140] on link "Designs" at bounding box center [168, 134] width 44 height 39
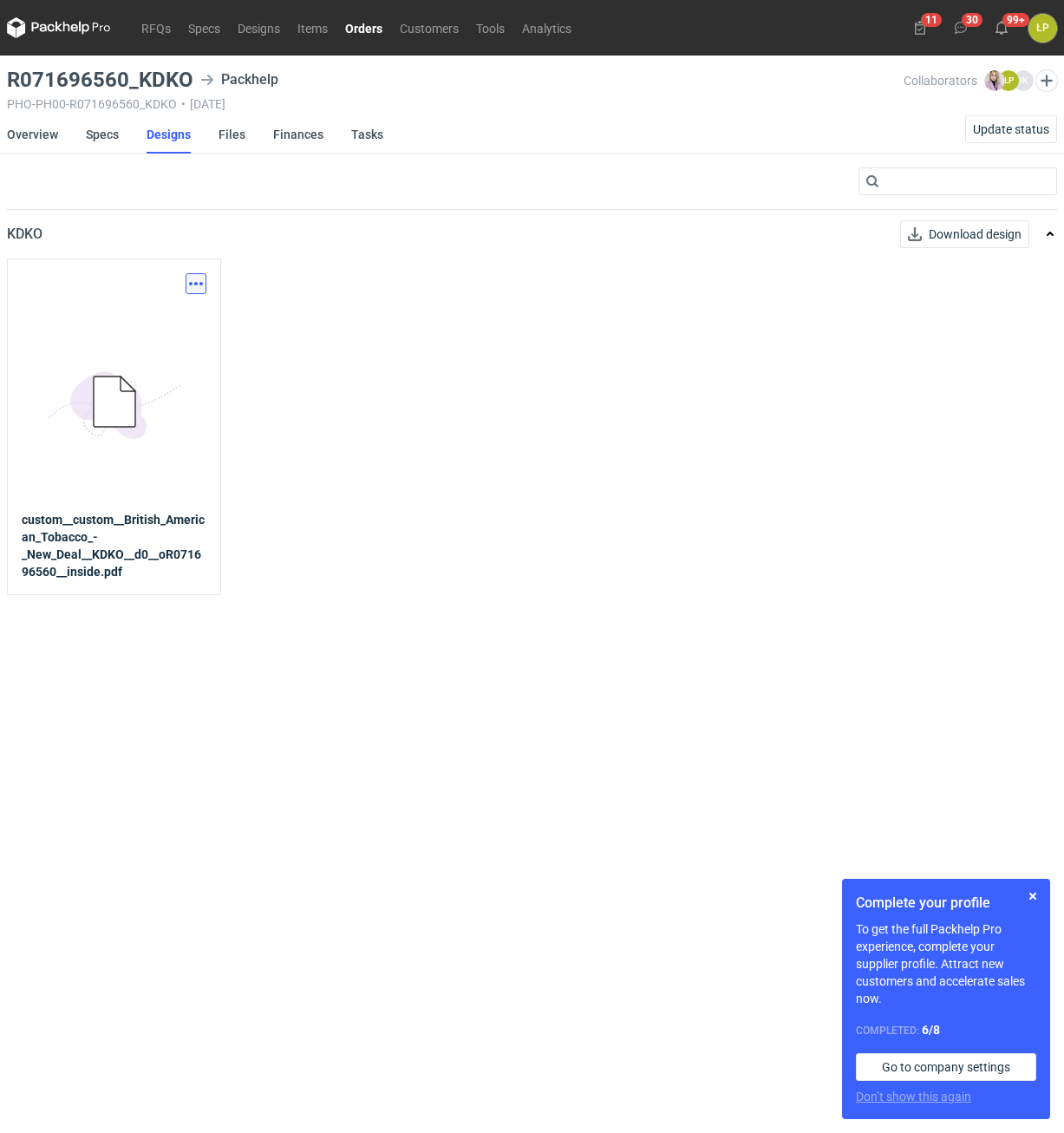
click at [192, 283] on button "button" at bounding box center [196, 284] width 21 height 21
click at [177, 325] on link "Download design part" at bounding box center [119, 322] width 160 height 28
click at [49, 133] on link "Overview" at bounding box center [32, 134] width 51 height 39
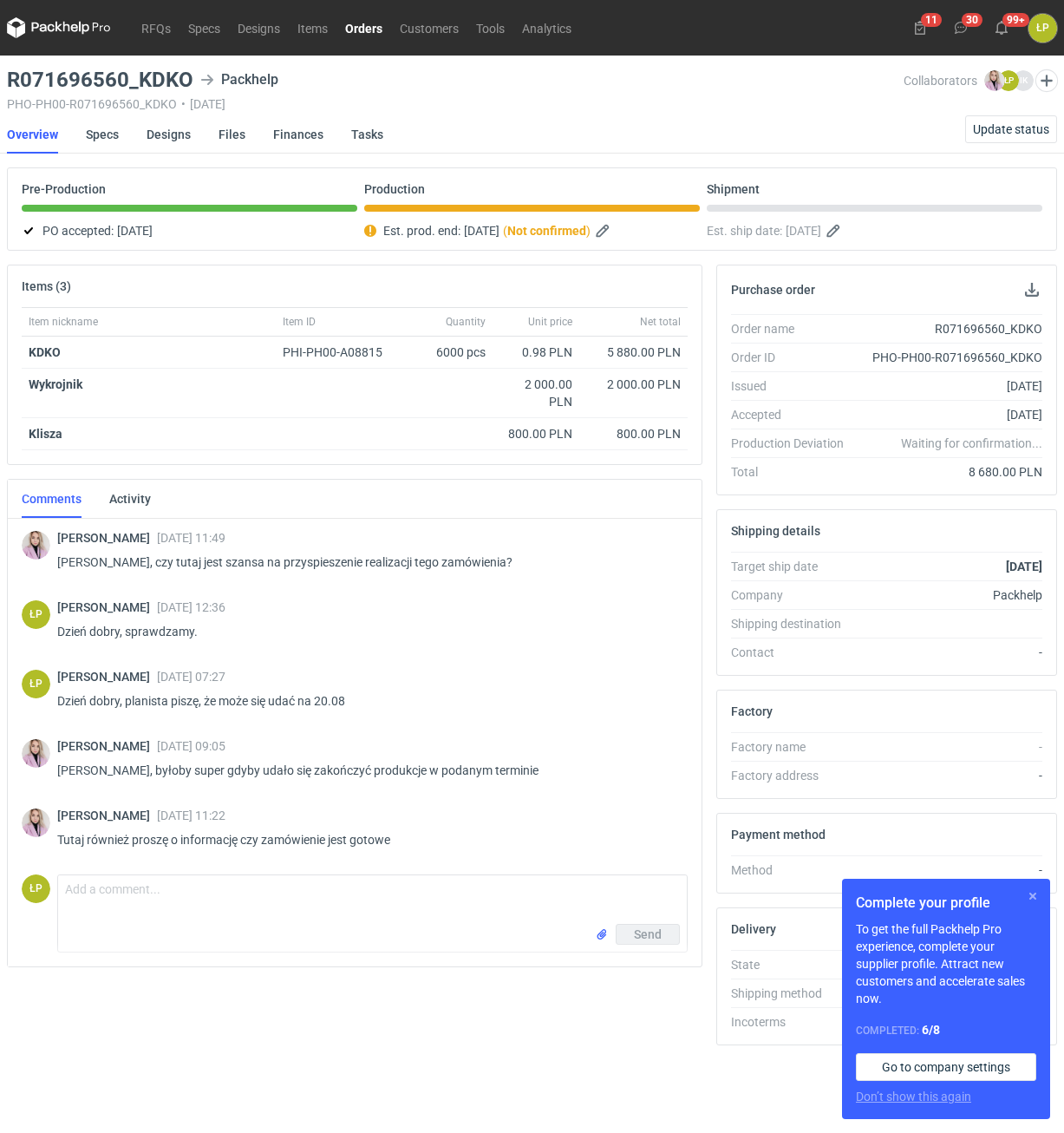
click at [1032, 893] on button "button" at bounding box center [1033, 896] width 21 height 21
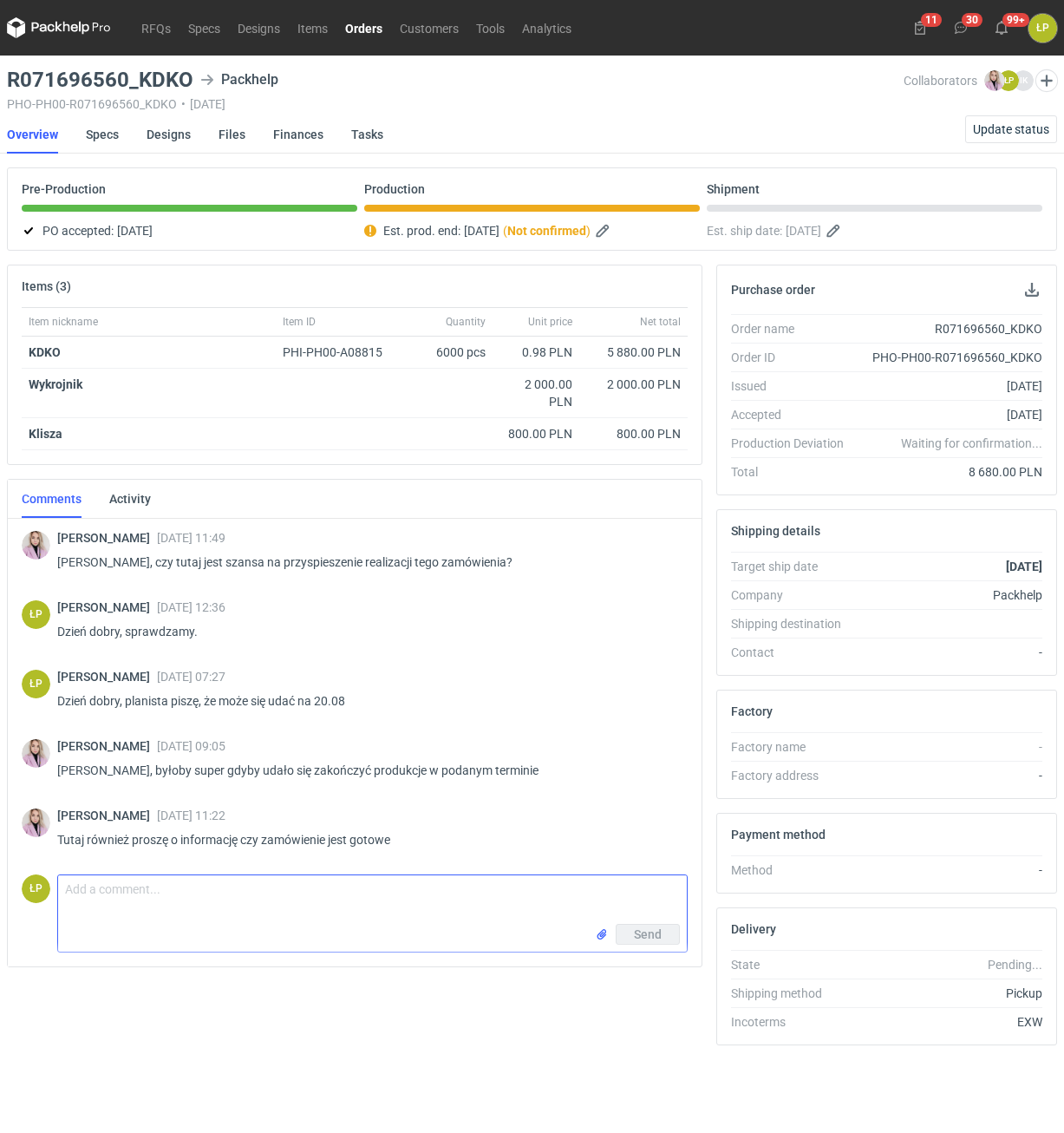
click at [330, 920] on textarea "Comment message" at bounding box center [372, 900] width 628 height 49
click at [330, 904] on textarea "Comment message" at bounding box center [372, 900] width 628 height 49
type textarea "Dzień dobry, została końcówka, do 15 prześlę raport."
click at [626, 928] on button "Send" at bounding box center [648, 934] width 64 height 21
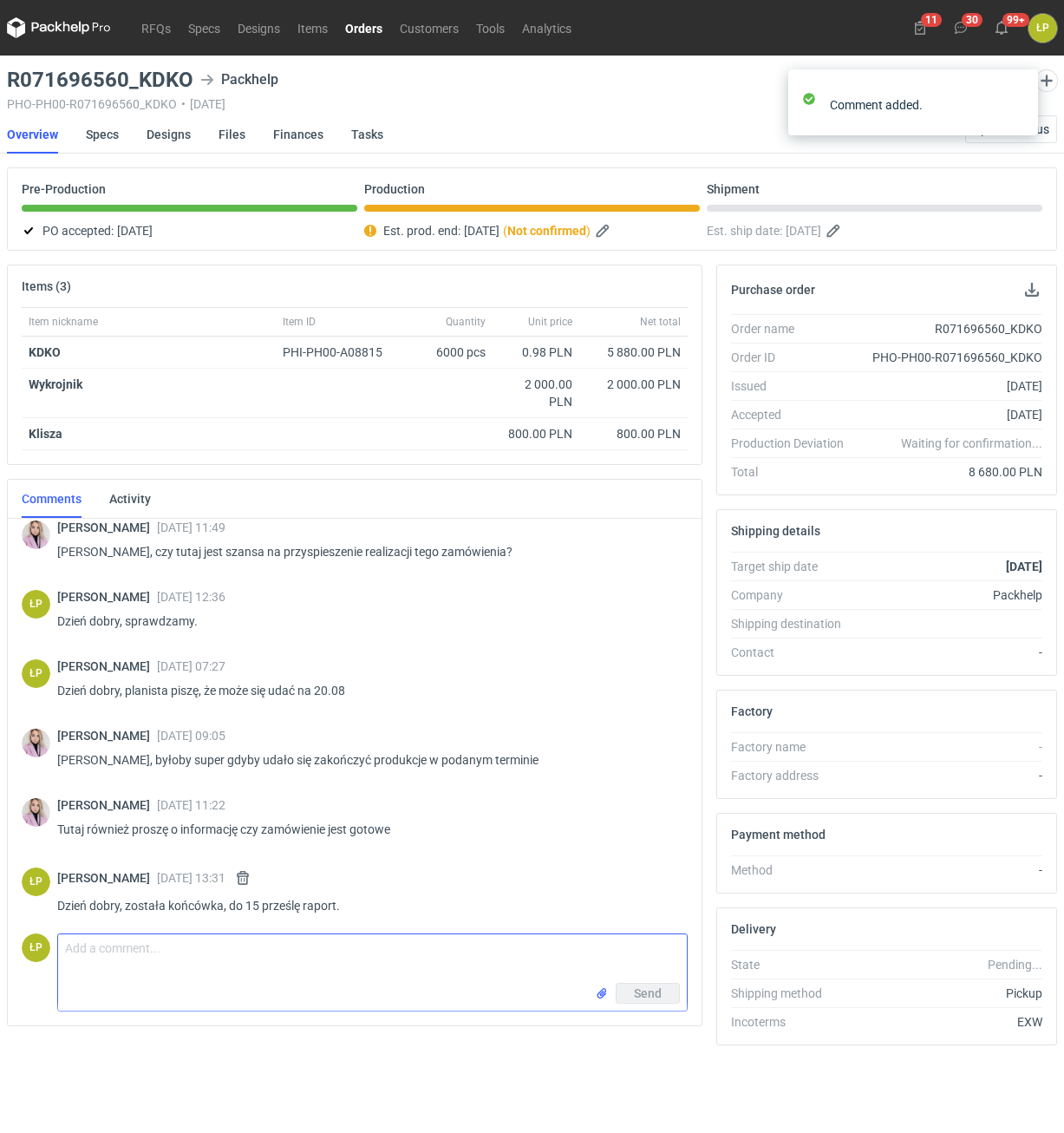
scroll to position [17, 0]
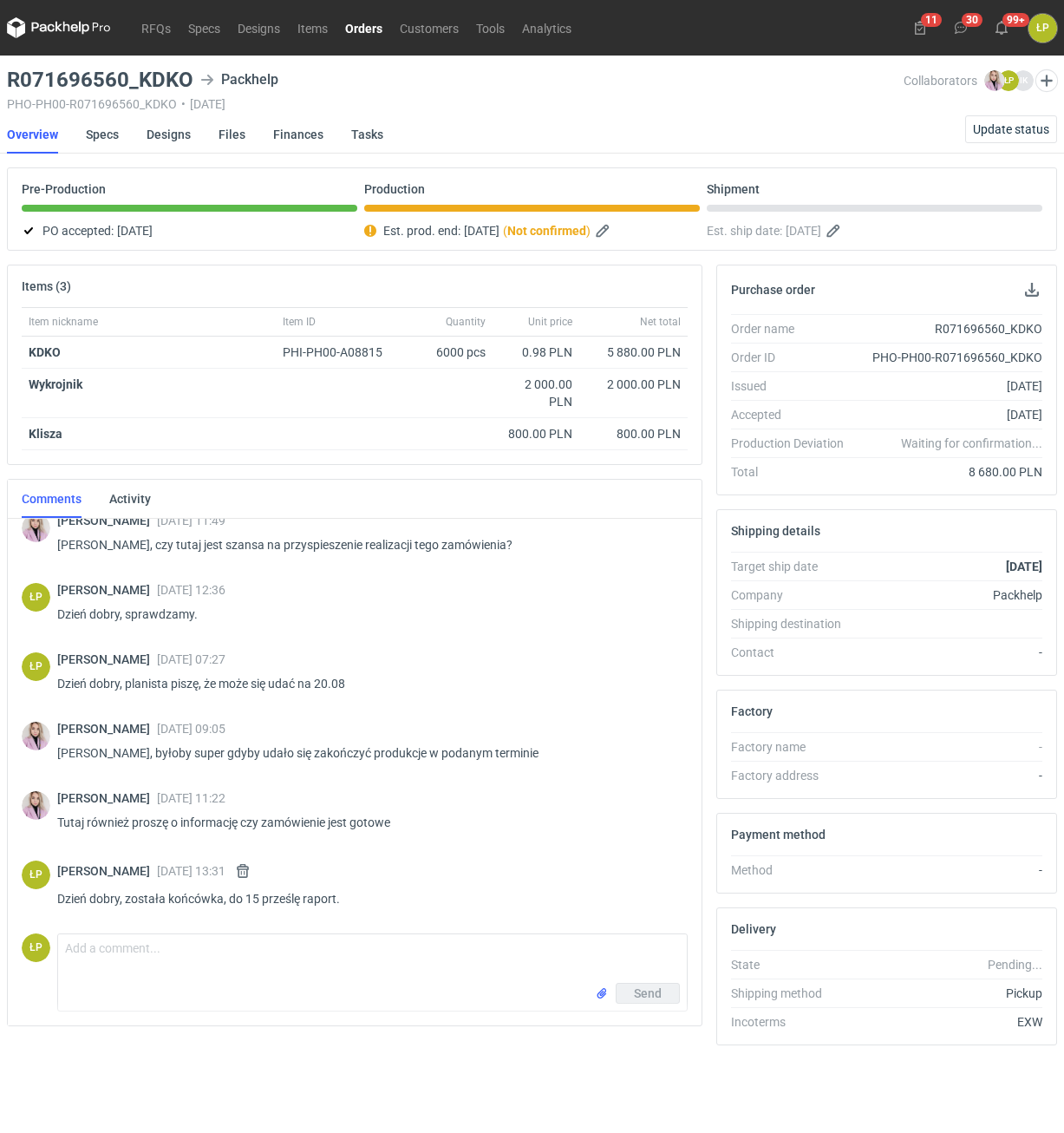
click at [372, 26] on link "Orders" at bounding box center [363, 27] width 54 height 21
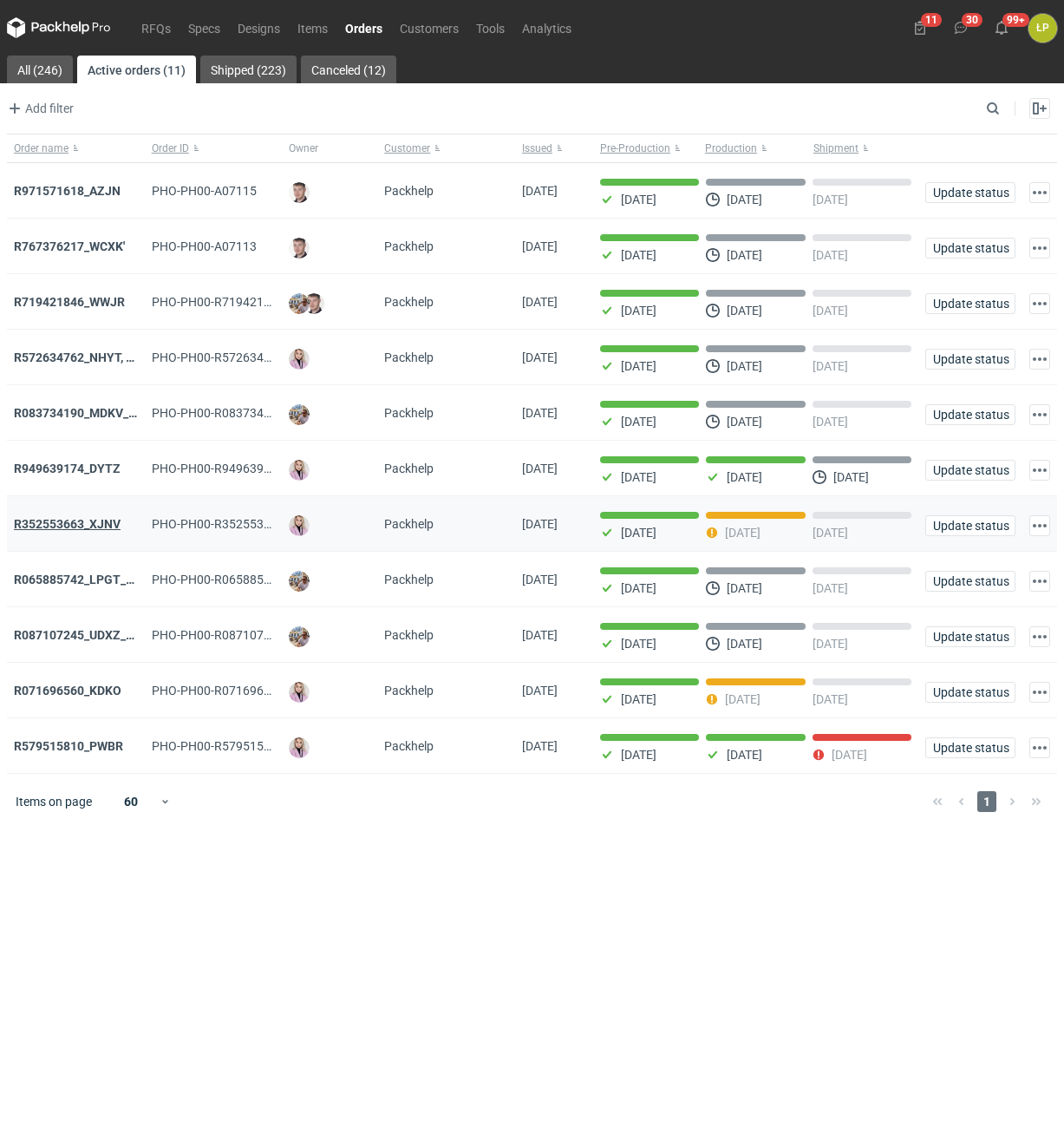
click at [96, 521] on strong "R352553663_XJNV" at bounding box center [68, 523] width 107 height 14
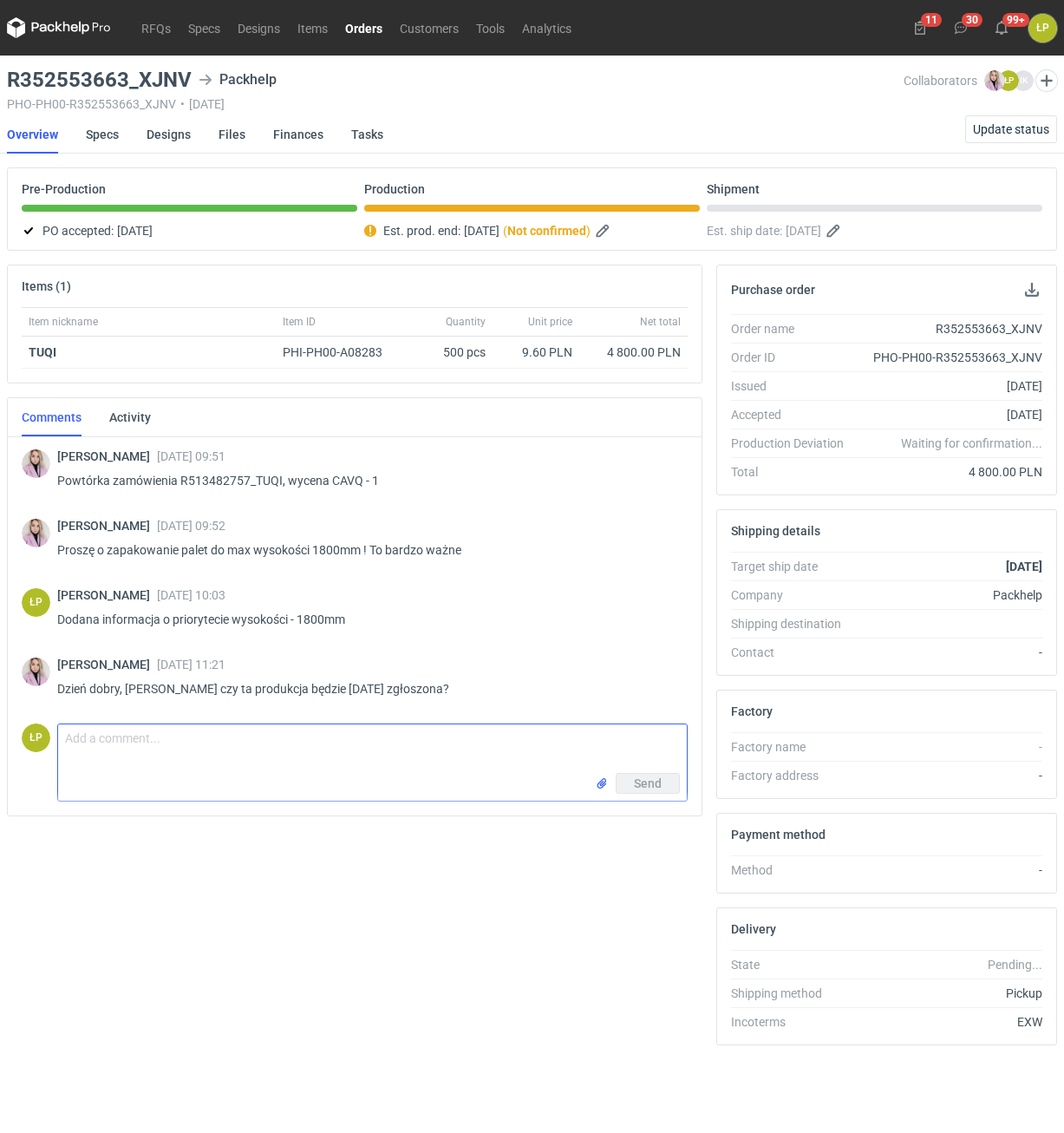
click at [264, 747] on textarea "Comment message" at bounding box center [372, 749] width 628 height 49
type textarea "Mam karton, czekam na wkladkę. Dam znać do 15."
click at [621, 787] on button "Send" at bounding box center [648, 784] width 64 height 21
